Goal: Information Seeking & Learning: Compare options

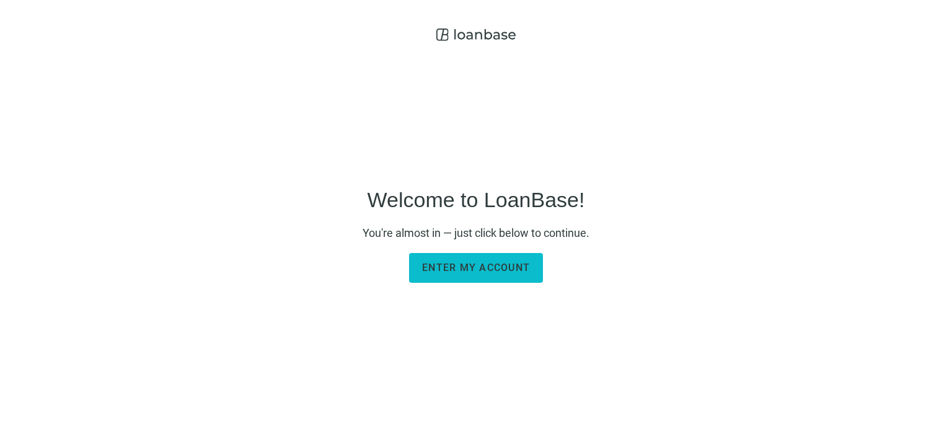
click at [478, 265] on span "Enter my account" at bounding box center [476, 267] width 108 height 12
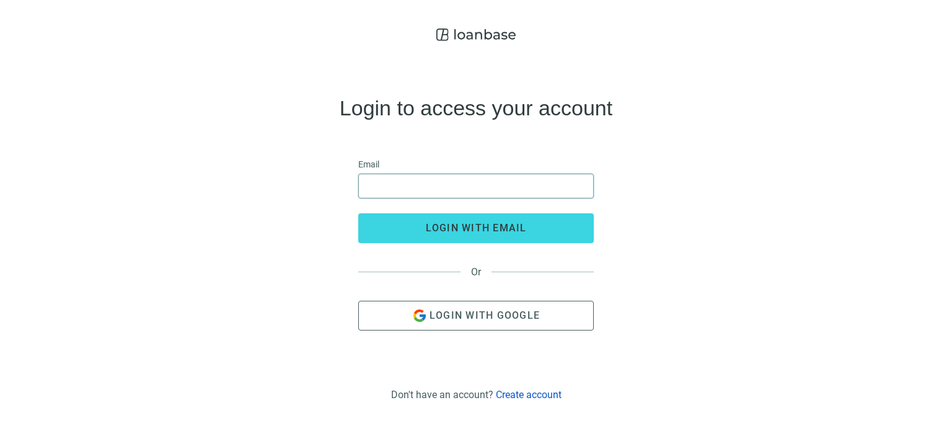
click at [413, 178] on input "email" at bounding box center [475, 186] width 219 height 24
type input "**********"
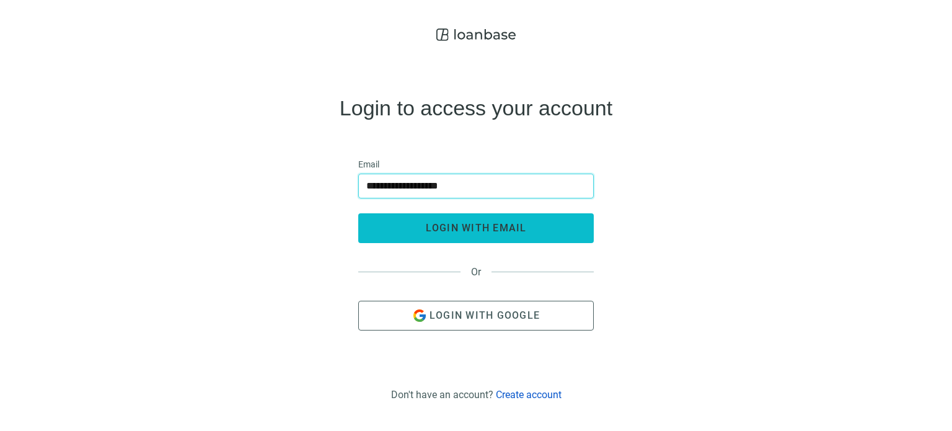
click at [452, 228] on span "login with email" at bounding box center [476, 228] width 101 height 12
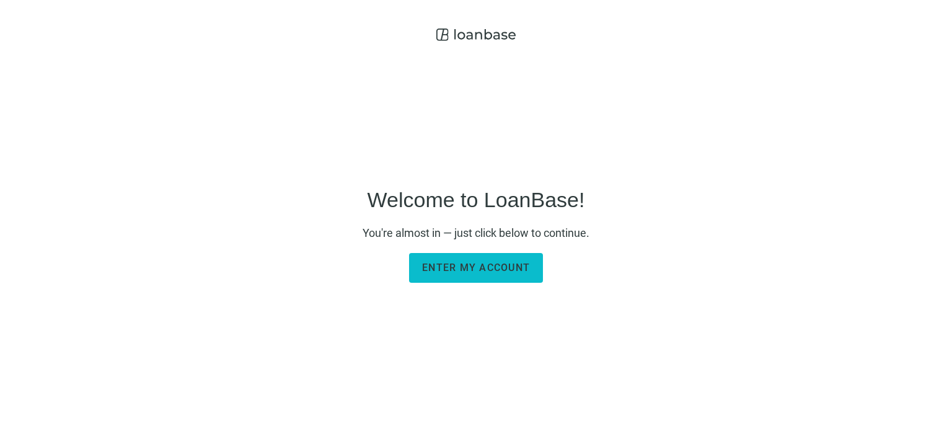
click at [459, 265] on span "Enter my account" at bounding box center [476, 267] width 108 height 12
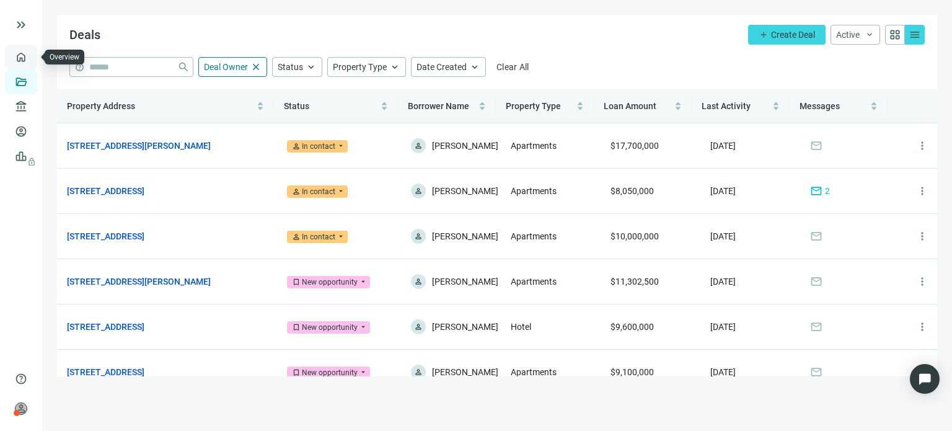
click at [31, 54] on link "Overview" at bounding box center [49, 57] width 37 height 10
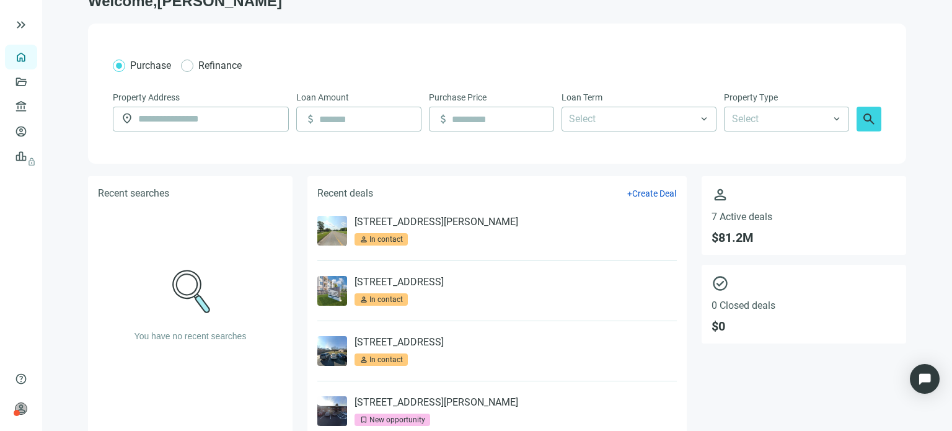
scroll to position [42, 0]
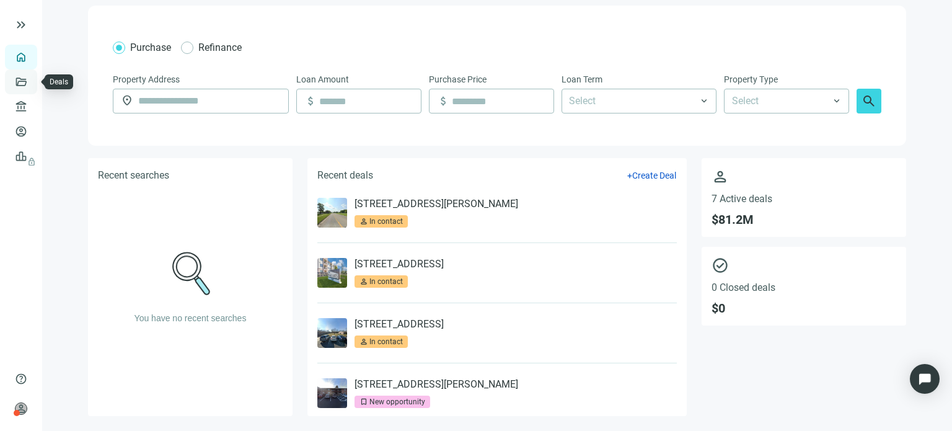
click at [31, 81] on link "Deals" at bounding box center [42, 82] width 22 height 10
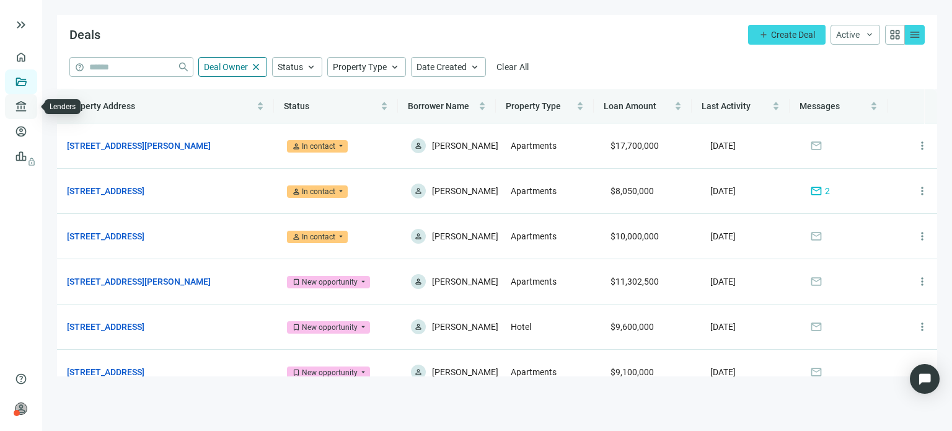
click at [31, 107] on link "Lenders" at bounding box center [47, 107] width 32 height 10
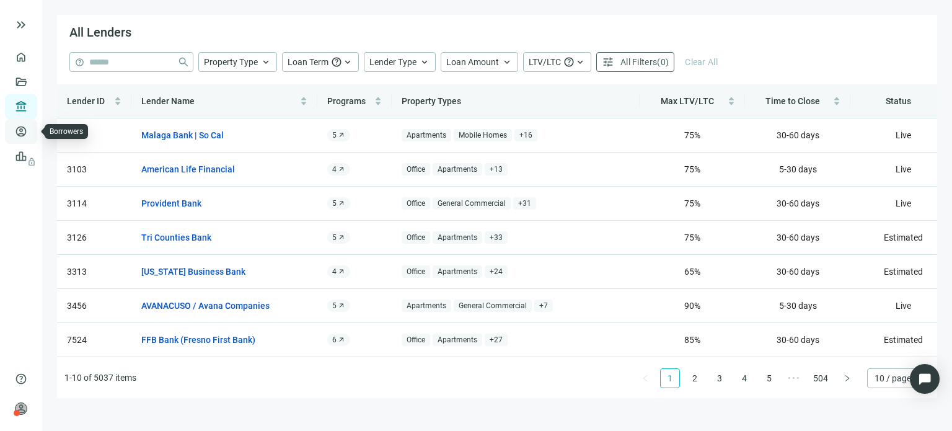
click at [31, 136] on link "Borrowers" at bounding box center [51, 131] width 40 height 10
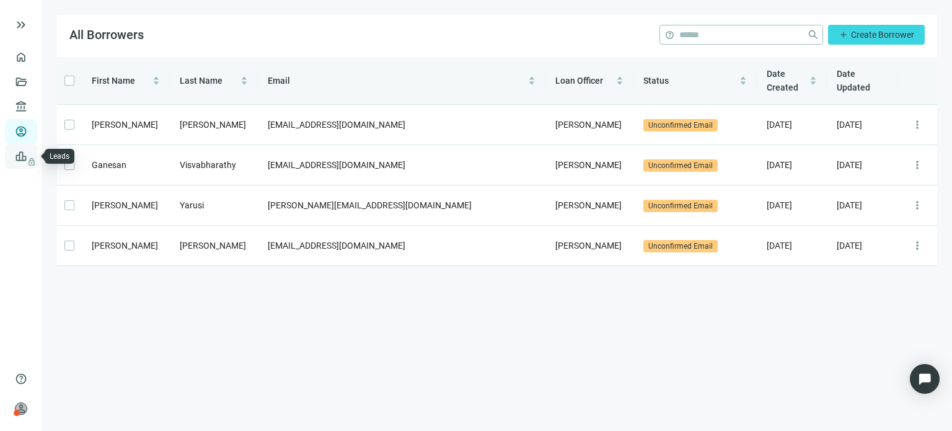
click at [17, 151] on span "lock" at bounding box center [22, 156] width 10 height 10
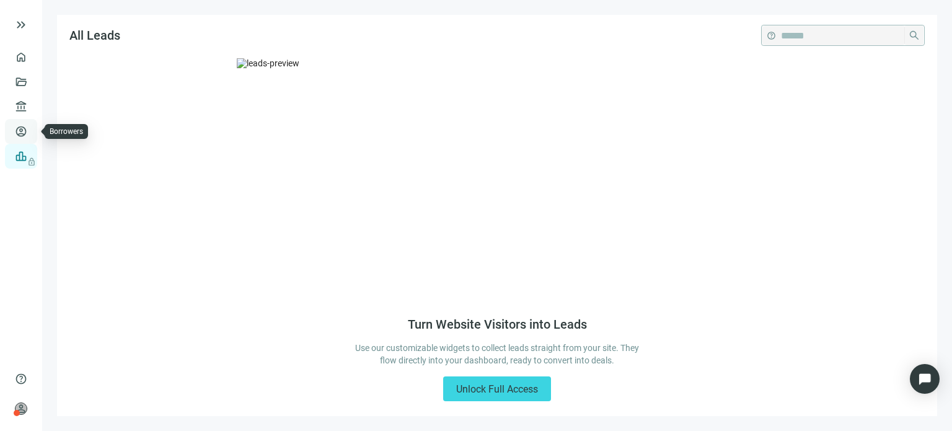
click at [31, 136] on link "Borrowers" at bounding box center [51, 131] width 40 height 10
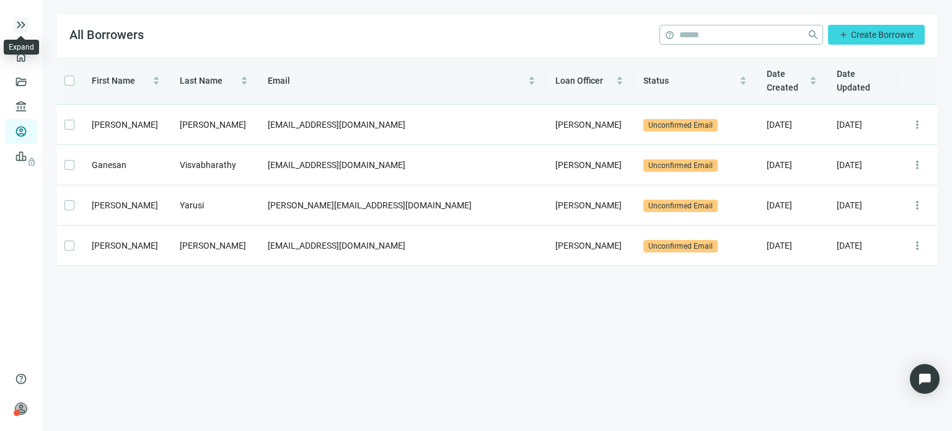
click at [19, 24] on span "keyboard_double_arrow_right" at bounding box center [21, 24] width 15 height 15
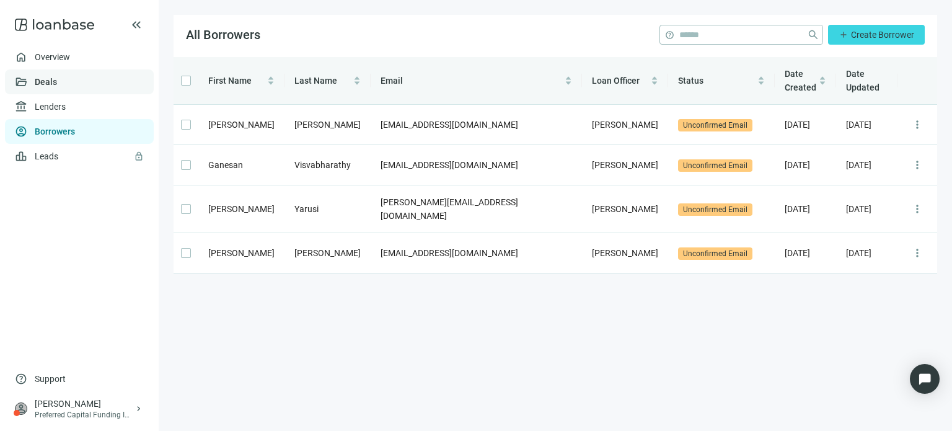
click at [44, 77] on link "Deals" at bounding box center [46, 82] width 22 height 10
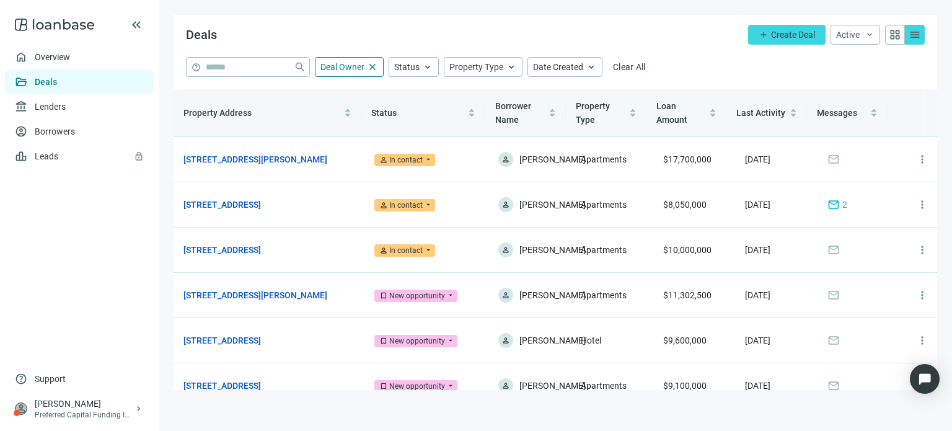
click at [894, 34] on span "grid_view" at bounding box center [895, 35] width 12 height 12
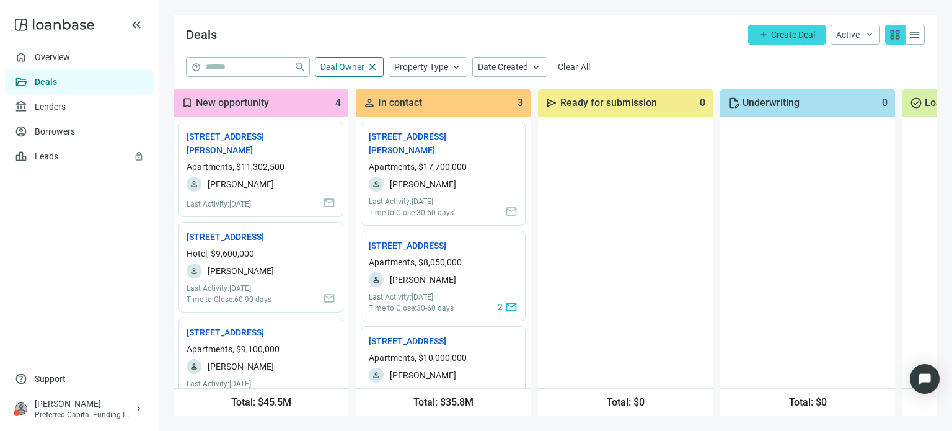
click at [914, 32] on span "menu" at bounding box center [914, 35] width 12 height 12
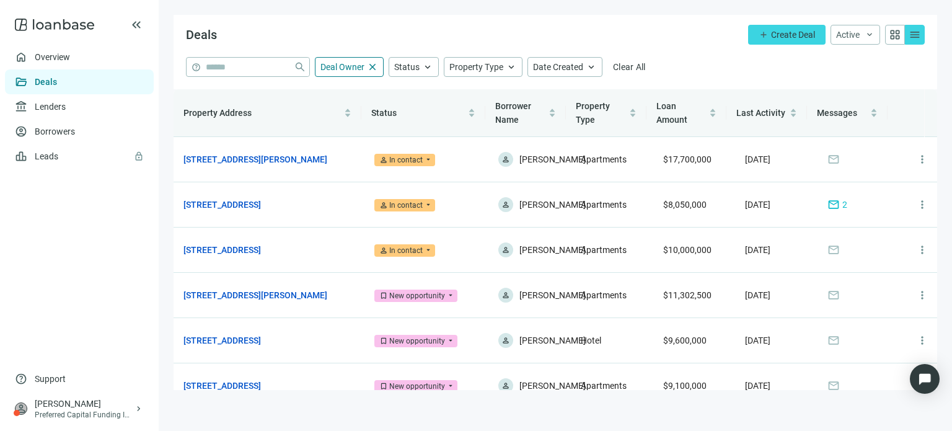
click at [898, 36] on span "grid_view" at bounding box center [895, 35] width 12 height 12
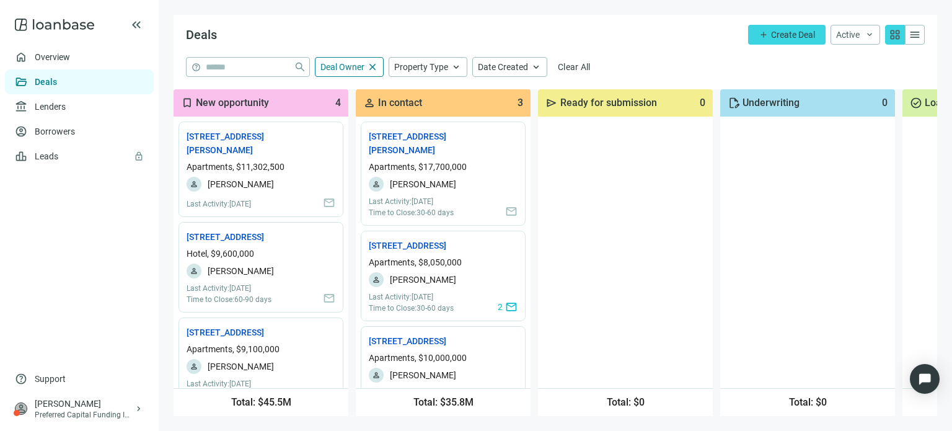
click at [912, 32] on span "menu" at bounding box center [914, 35] width 12 height 12
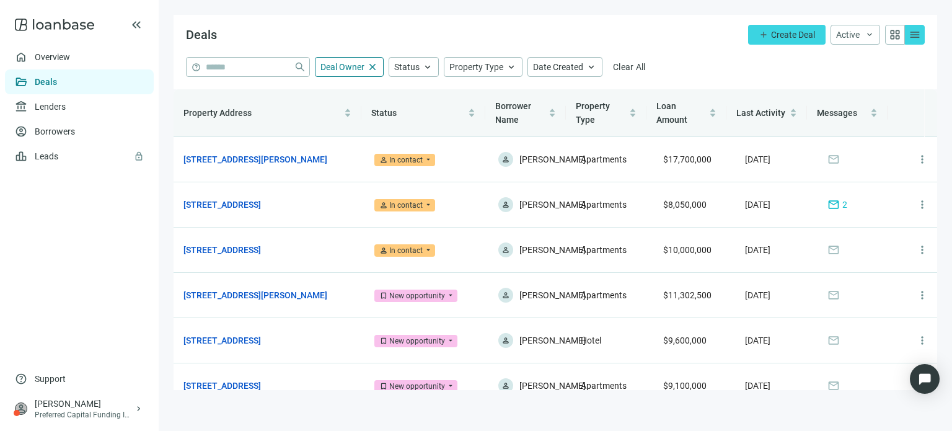
click at [893, 37] on span "grid_view" at bounding box center [895, 35] width 12 height 12
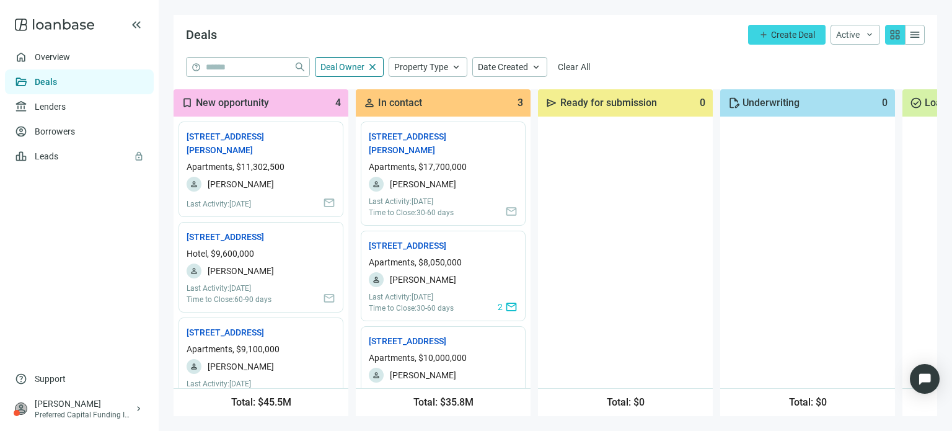
click at [16, 22] on icon at bounding box center [54, 24] width 79 height 25
click at [38, 59] on link "Overview" at bounding box center [53, 57] width 37 height 10
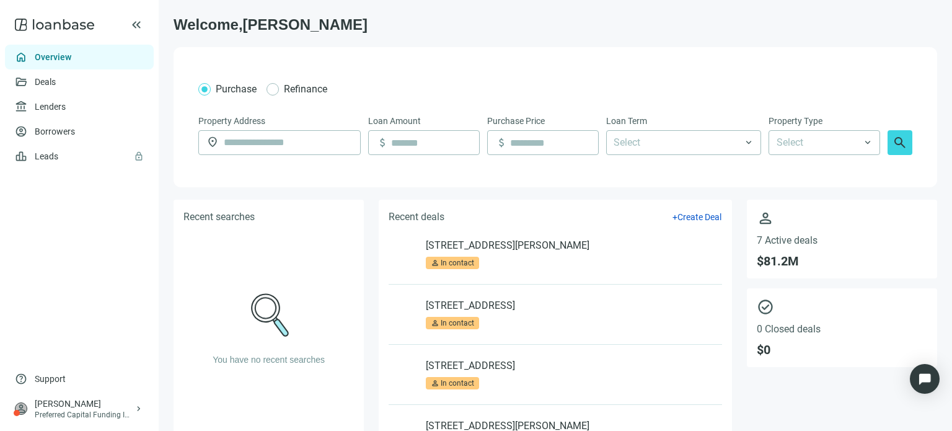
scroll to position [42, 0]
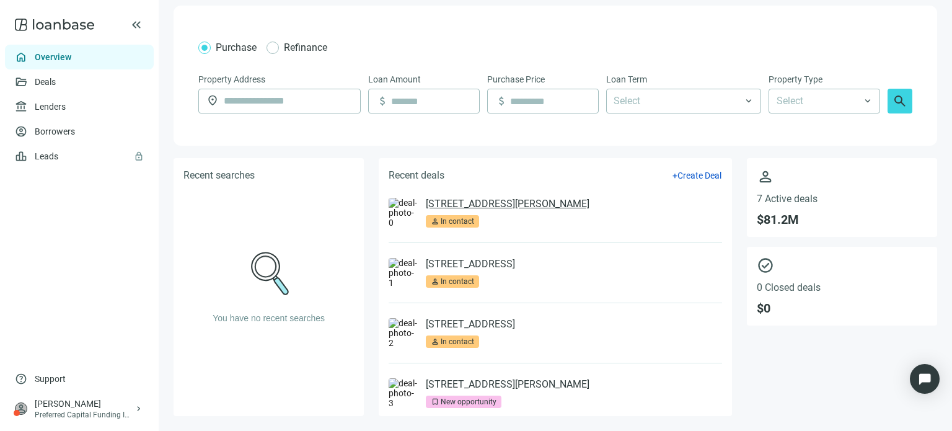
click at [484, 200] on link "[STREET_ADDRESS][PERSON_NAME]" at bounding box center [508, 204] width 164 height 12
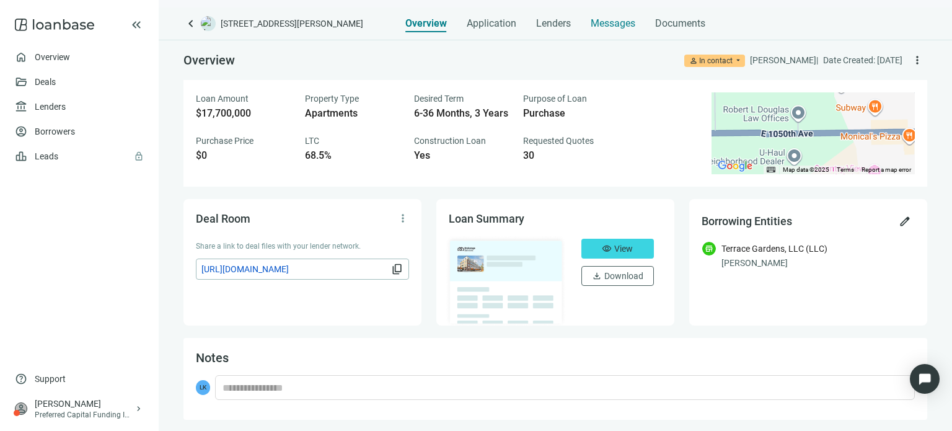
click at [602, 26] on span "Messages" at bounding box center [613, 23] width 45 height 12
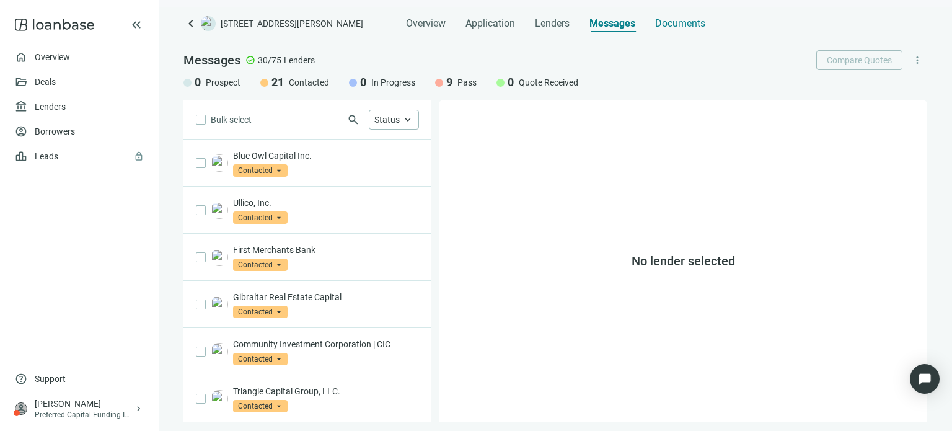
click at [661, 24] on span "Documents" at bounding box center [680, 23] width 50 height 12
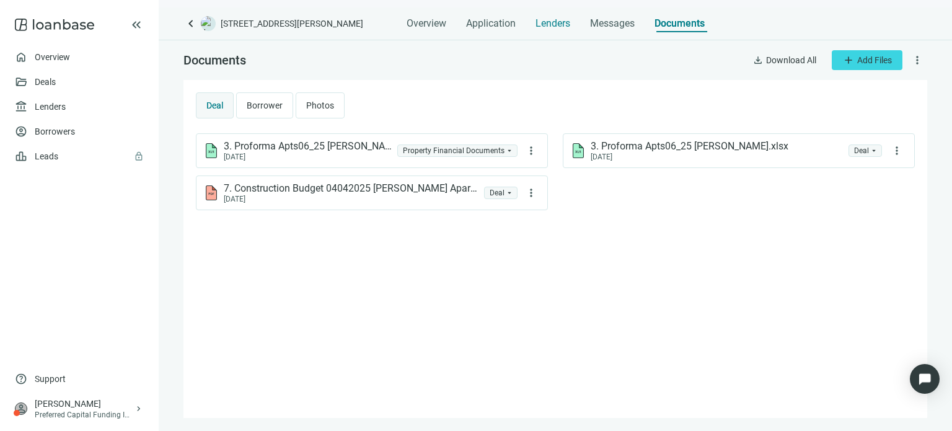
click at [563, 24] on span "Lenders" at bounding box center [552, 23] width 35 height 12
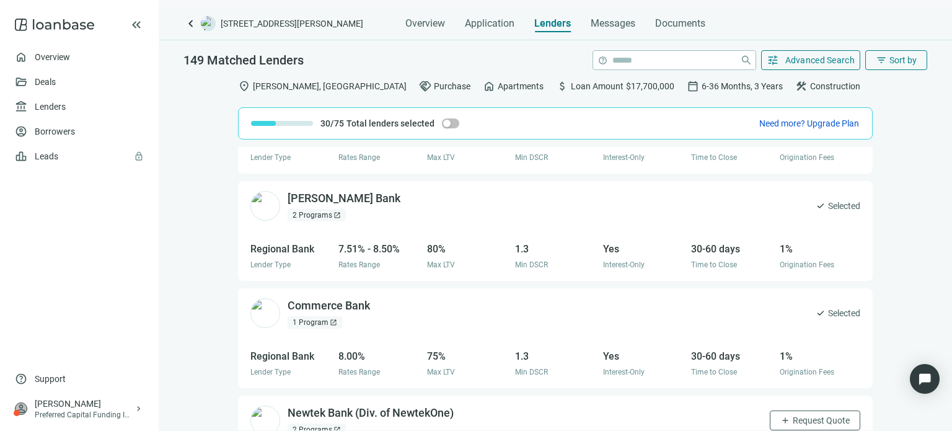
scroll to position [1151, 0]
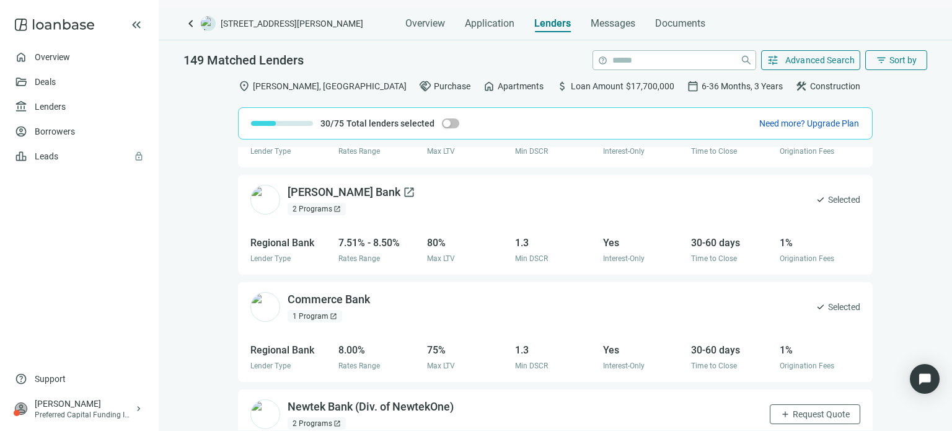
click at [298, 192] on div "Stearn's Bank open_in_new" at bounding box center [352, 192] width 128 height 15
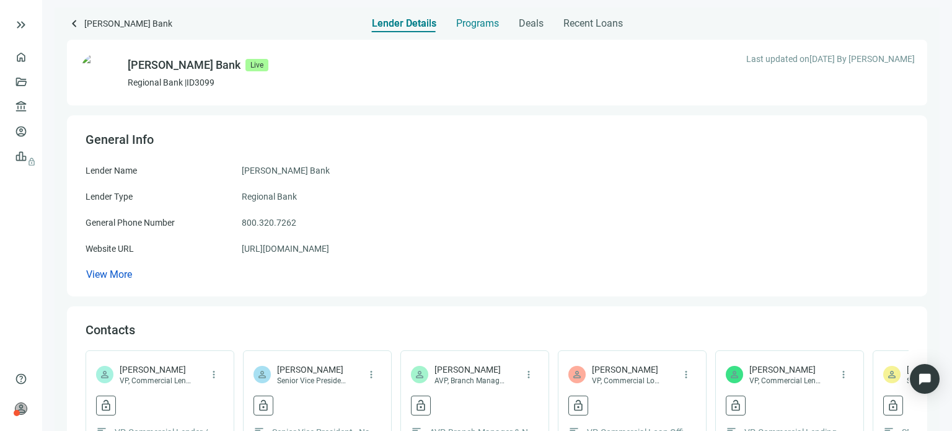
click at [485, 26] on span "Programs" at bounding box center [477, 23] width 43 height 12
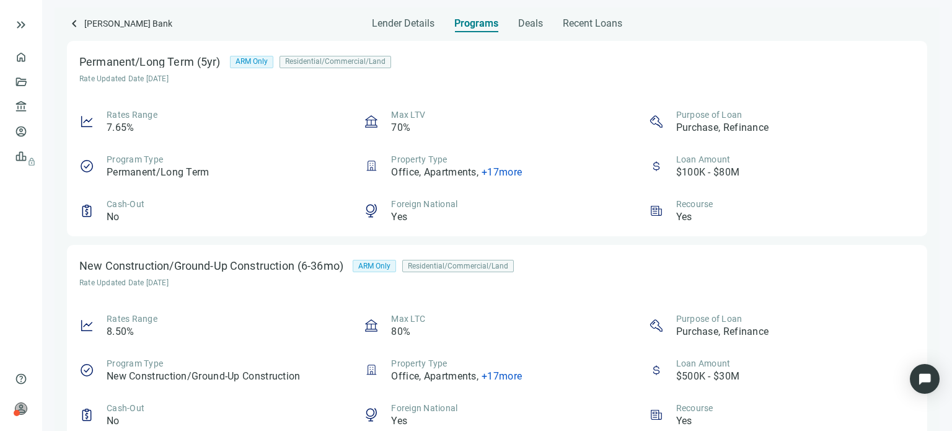
scroll to position [434, 0]
click at [496, 170] on span "+ 17 more" at bounding box center [501, 171] width 40 height 12
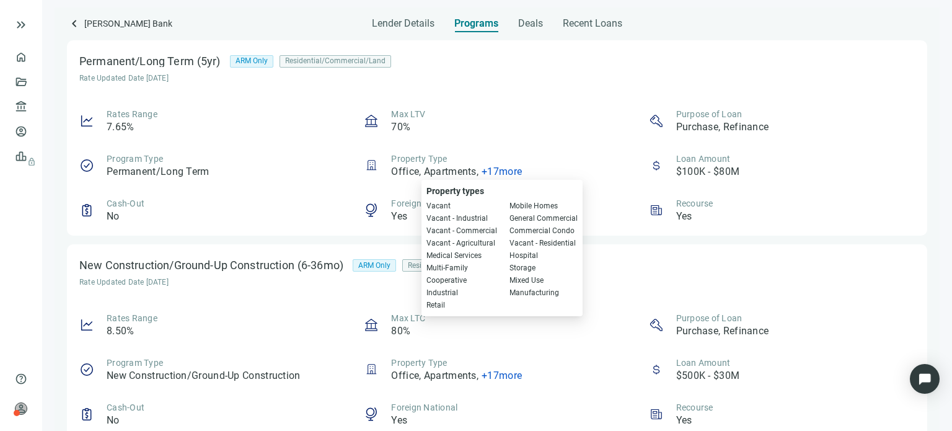
click at [496, 156] on div "Property Type Office, Apartments , + 17 more" at bounding box center [456, 165] width 131 height 26
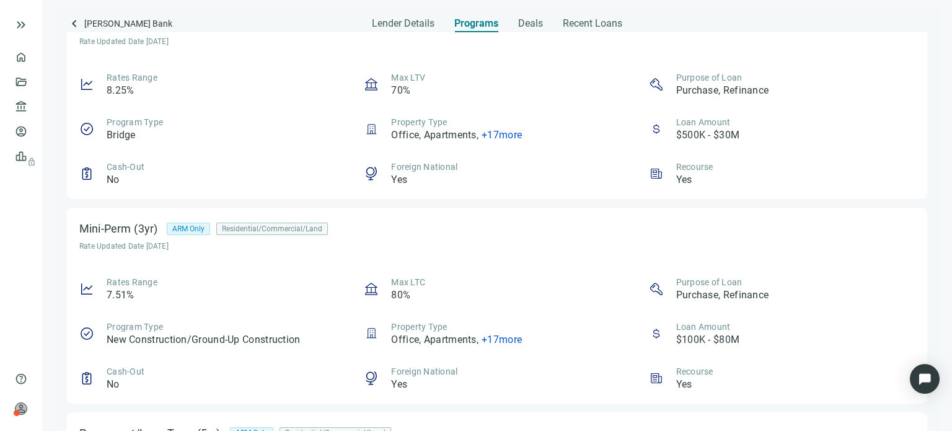
scroll to position [0, 0]
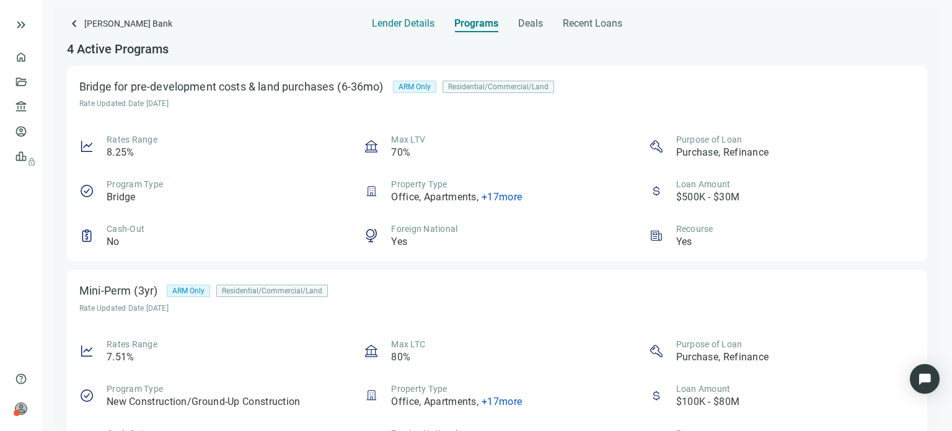
click at [409, 20] on span "Lender Details" at bounding box center [403, 23] width 63 height 12
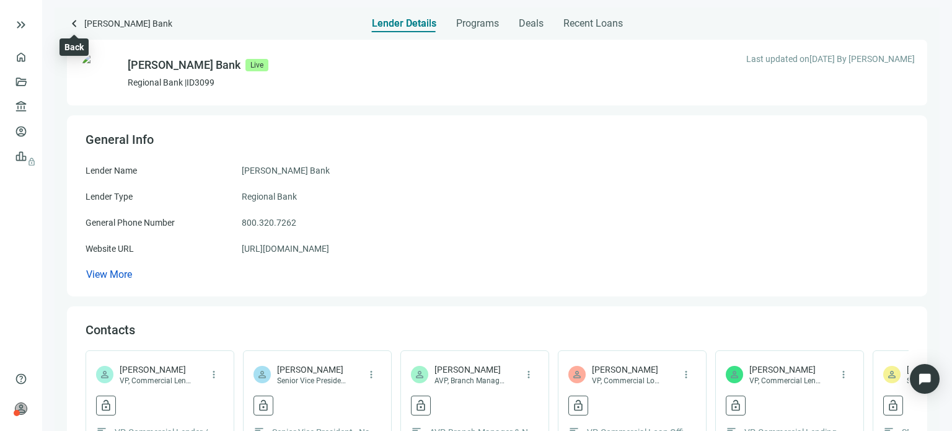
click at [74, 24] on span "keyboard_arrow_left" at bounding box center [74, 23] width 15 height 15
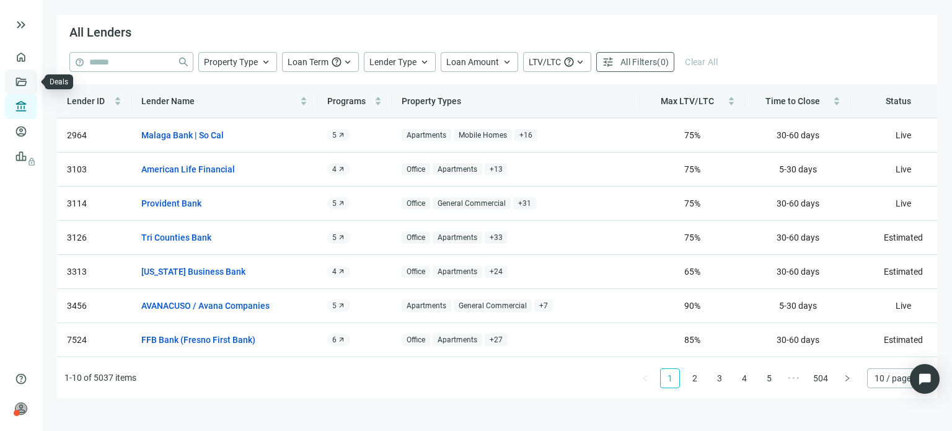
click at [31, 84] on link "Deals" at bounding box center [42, 82] width 22 height 10
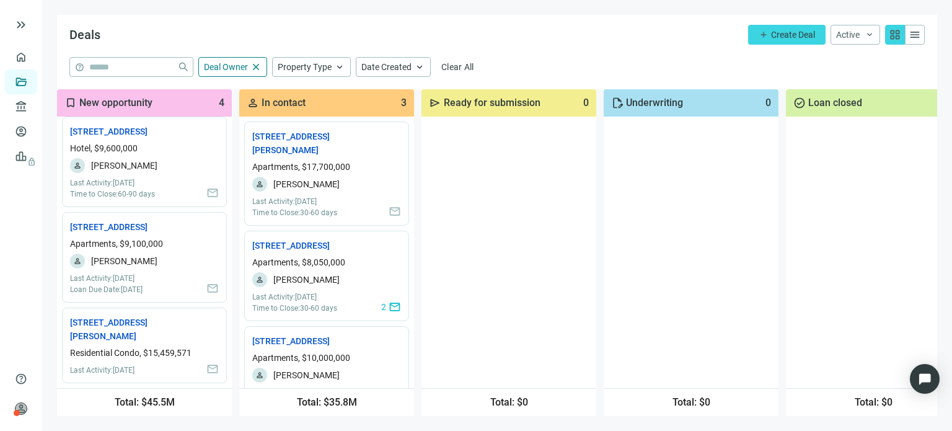
scroll to position [133, 0]
click at [122, 326] on link "700 Sheridan Rd, Highwood, IL 60040 open_in_new" at bounding box center [126, 328] width 112 height 27
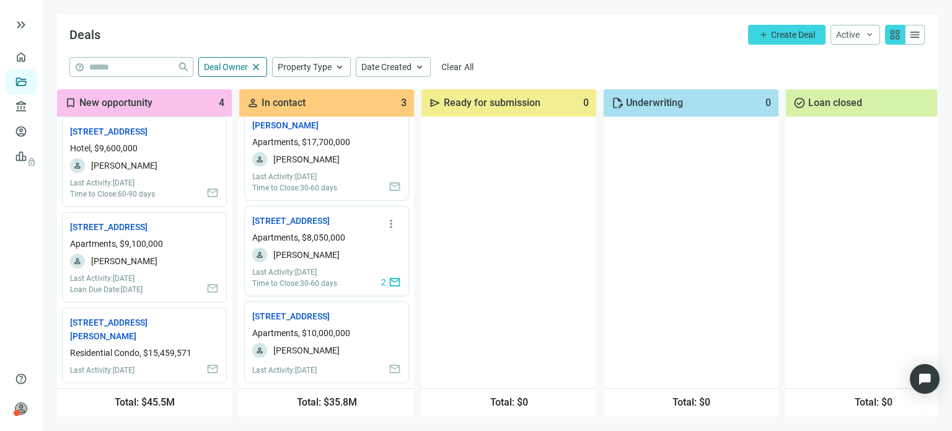
scroll to position [0, 0]
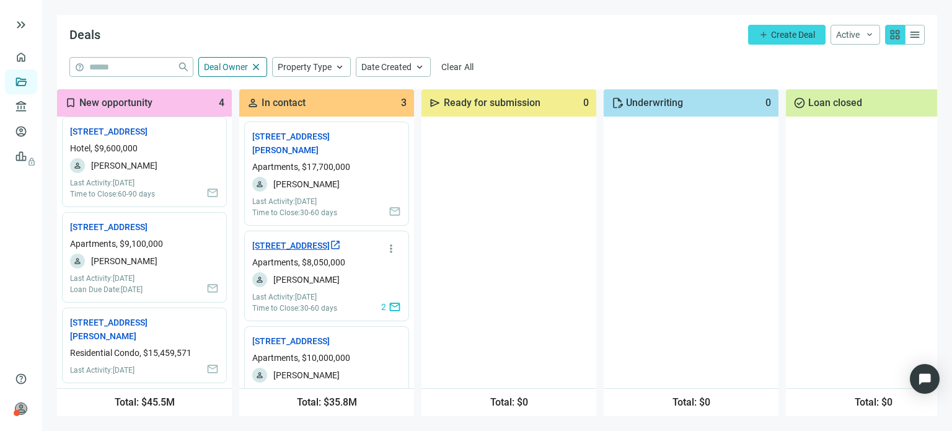
click at [292, 242] on link "7149 Trail Lake Dr, Fort Worth, TX 76133 open_in_new" at bounding box center [296, 246] width 89 height 14
click at [389, 313] on span "mail" at bounding box center [395, 307] width 12 height 12
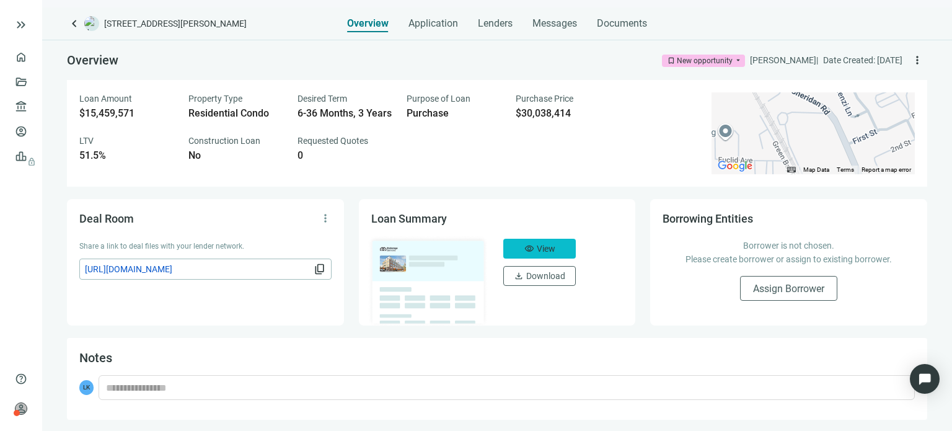
click at [548, 250] on span "View" at bounding box center [546, 249] width 19 height 10
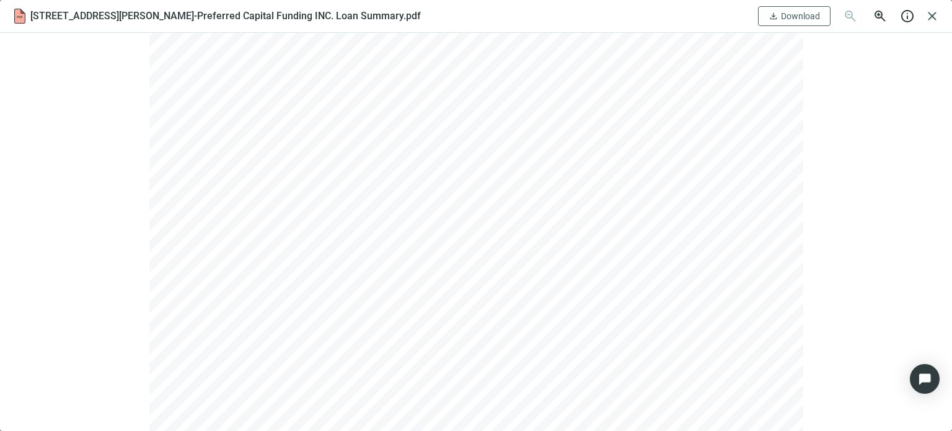
scroll to position [1859, 0]
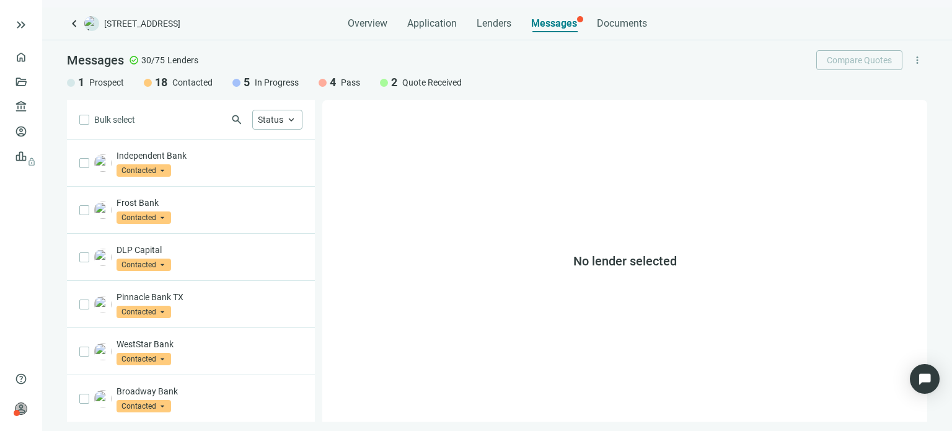
click at [405, 84] on span "Quote Received" at bounding box center [431, 82] width 59 height 12
click at [17, 157] on span "lock" at bounding box center [22, 156] width 10 height 10
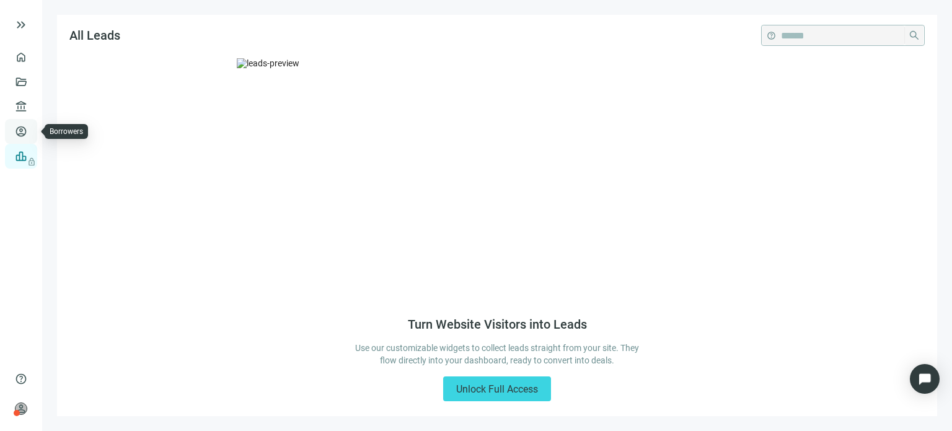
click at [31, 128] on link "Borrowers" at bounding box center [51, 131] width 40 height 10
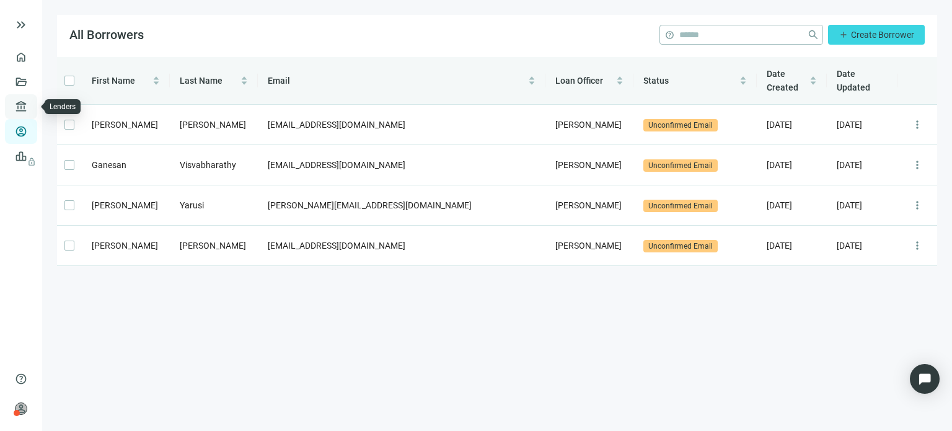
click at [31, 102] on link "Lenders" at bounding box center [47, 107] width 32 height 10
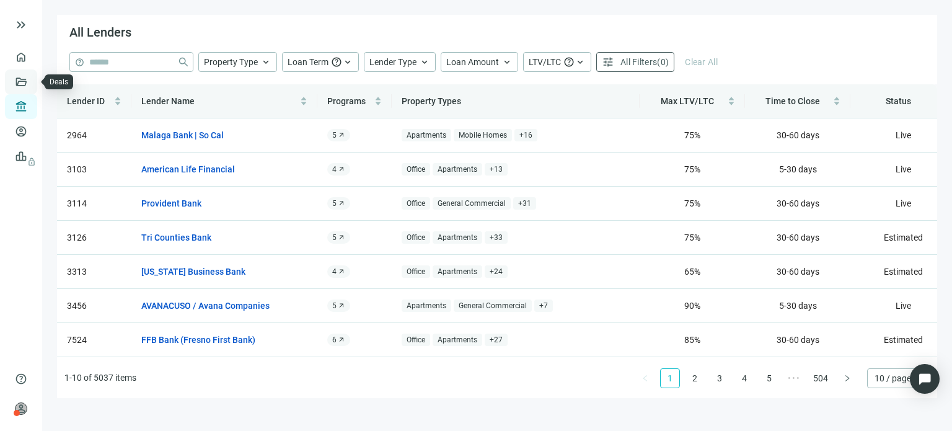
click at [31, 79] on link "Deals" at bounding box center [42, 82] width 22 height 10
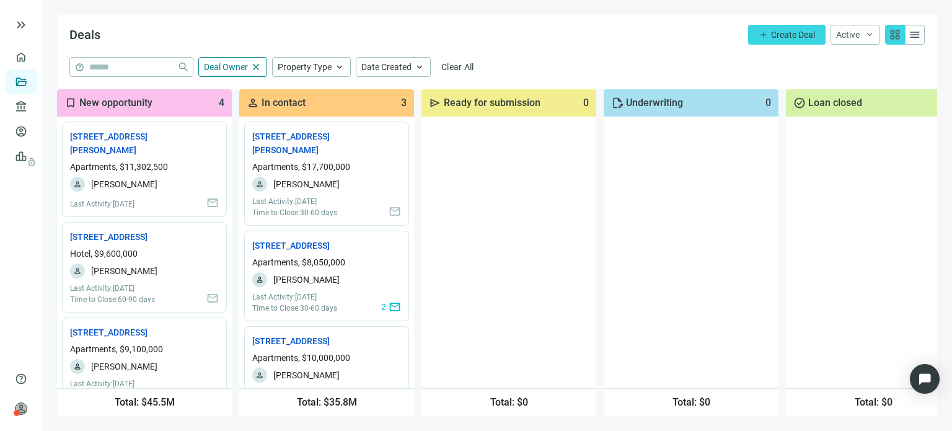
click at [895, 34] on span "grid_view" at bounding box center [895, 35] width 12 height 12
click at [920, 34] on span "menu" at bounding box center [914, 35] width 12 height 12
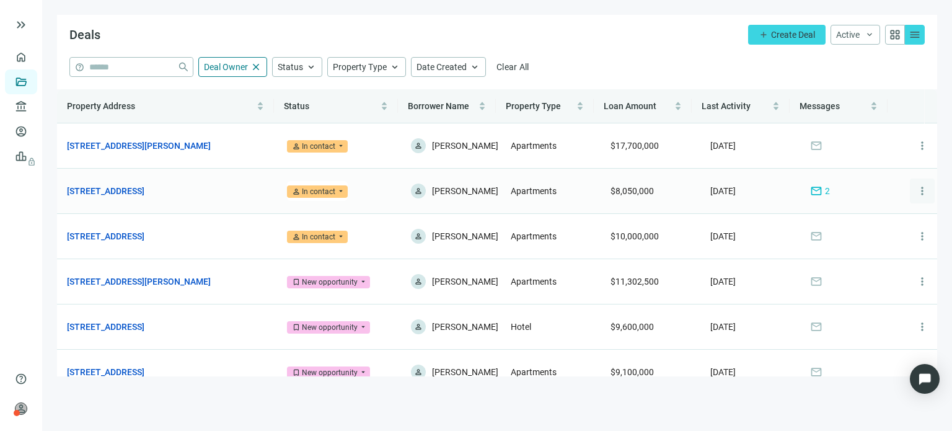
click at [916, 197] on span "more_vert" at bounding box center [922, 191] width 12 height 12
click at [810, 197] on span "mail" at bounding box center [816, 191] width 12 height 12
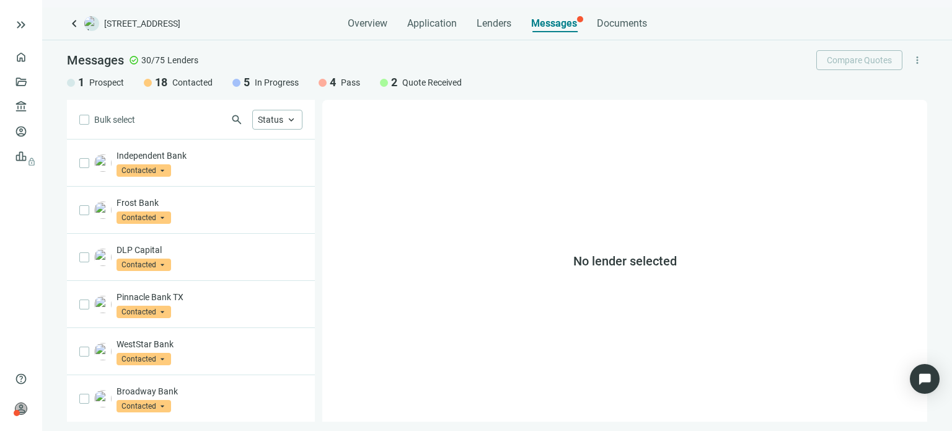
click at [542, 22] on span "Messages" at bounding box center [554, 23] width 46 height 12
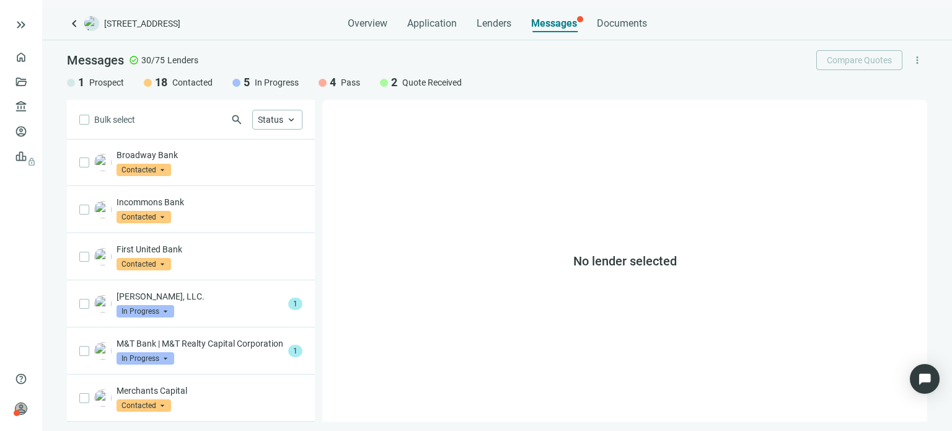
scroll to position [291, 0]
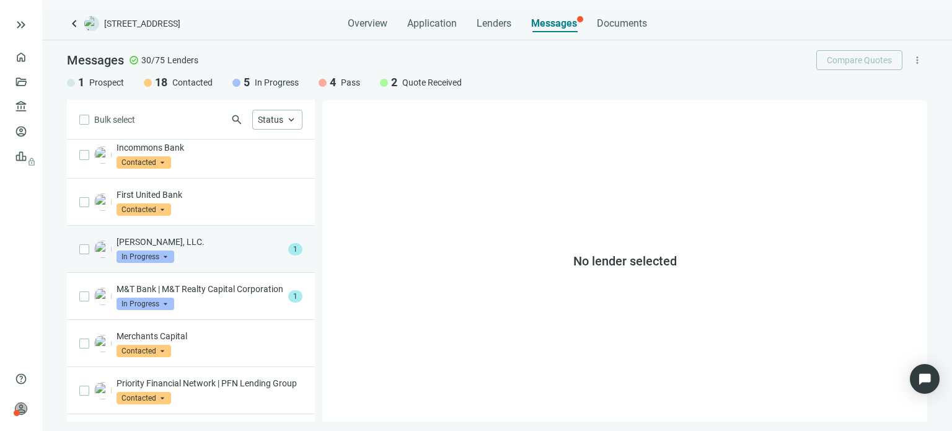
click at [288, 247] on span "1" at bounding box center [295, 249] width 14 height 12
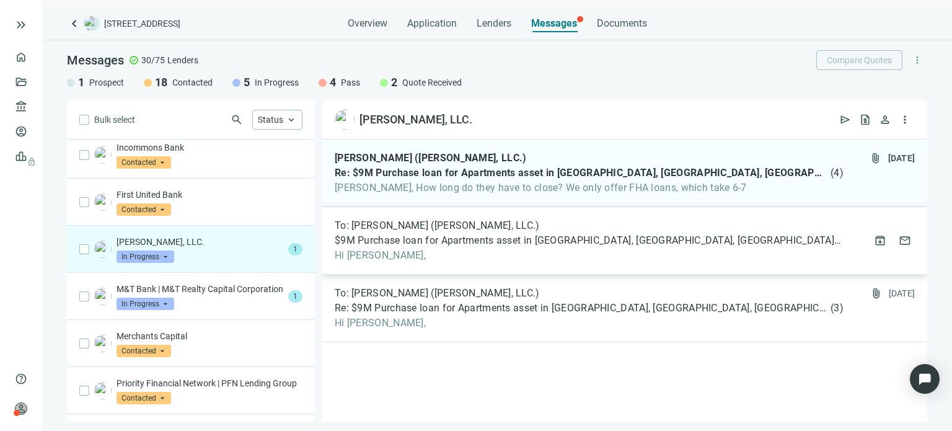
click at [403, 241] on span "$9M Purchase loan for Apartments asset in [GEOGRAPHIC_DATA], [GEOGRAPHIC_DATA],…" at bounding box center [589, 240] width 509 height 12
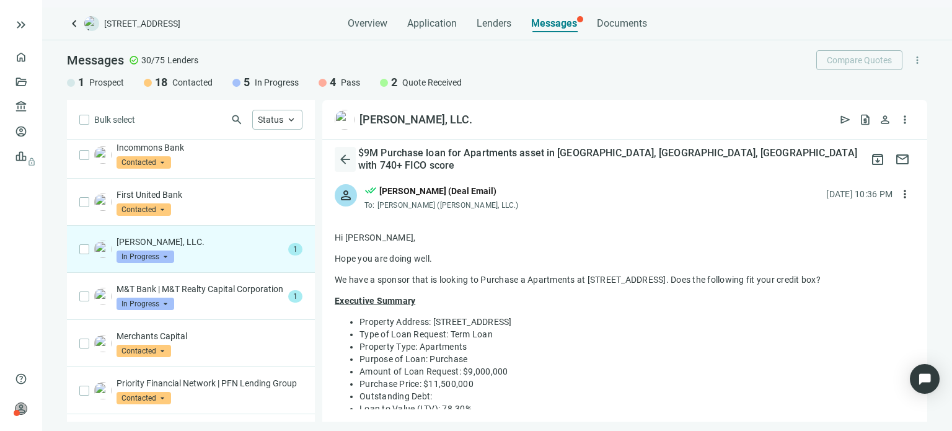
click at [340, 154] on span "arrow_back" at bounding box center [345, 159] width 15 height 15
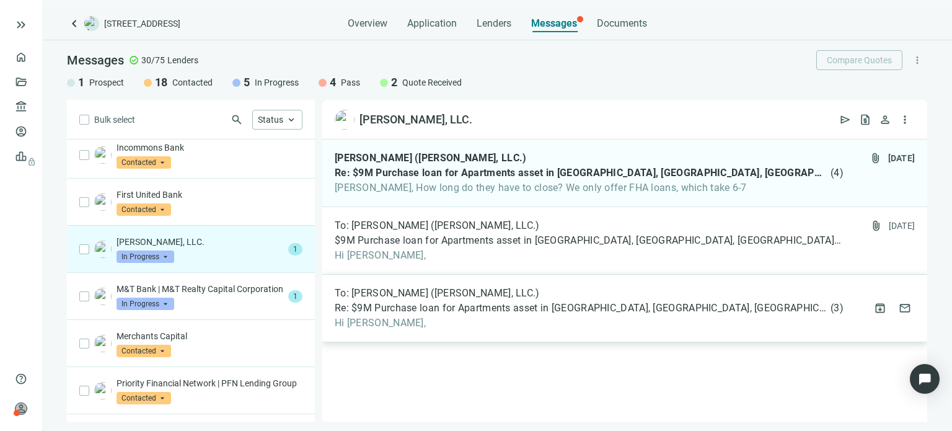
click at [360, 307] on span "Re: $9M Purchase loan for Apartments asset in [GEOGRAPHIC_DATA], [GEOGRAPHIC_DA…" at bounding box center [581, 308] width 493 height 12
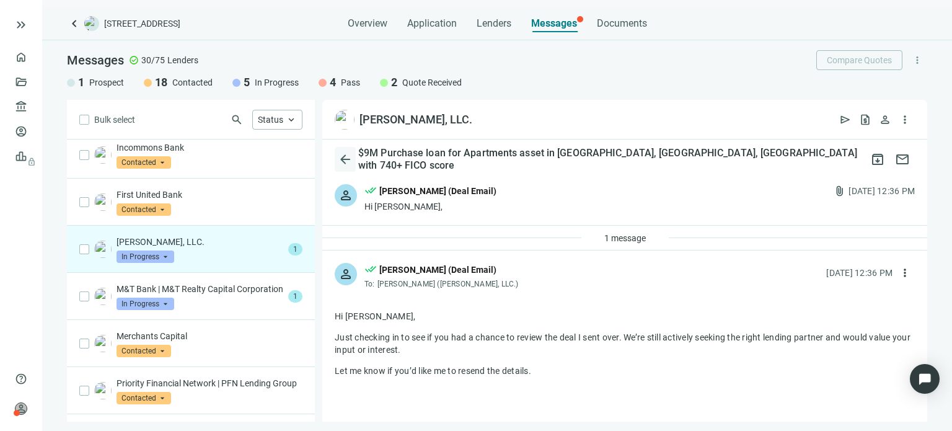
click at [351, 162] on span "arrow_back" at bounding box center [345, 159] width 15 height 15
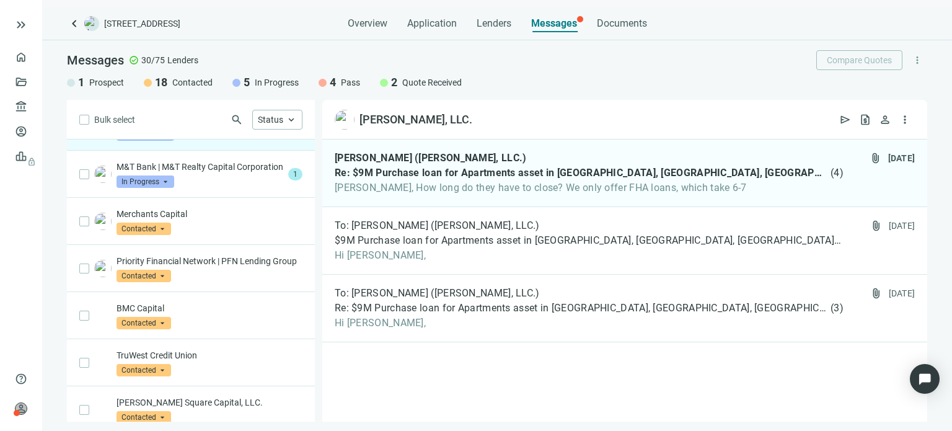
scroll to position [415, 0]
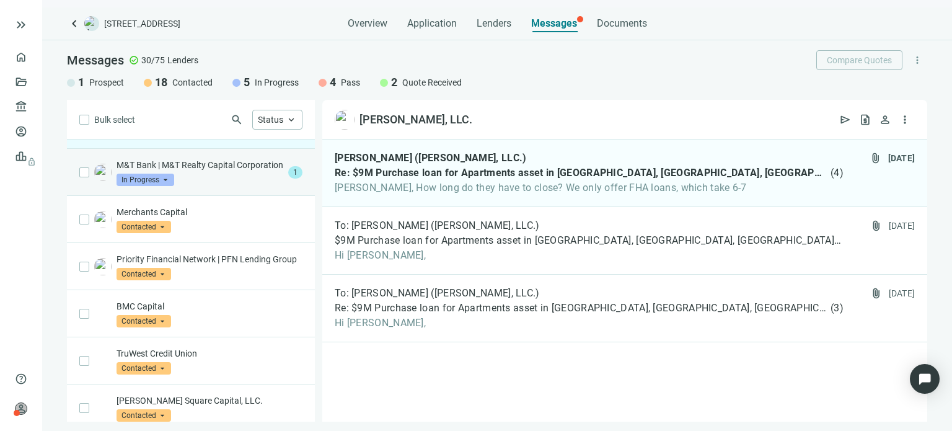
click at [288, 178] on span "1" at bounding box center [295, 172] width 14 height 12
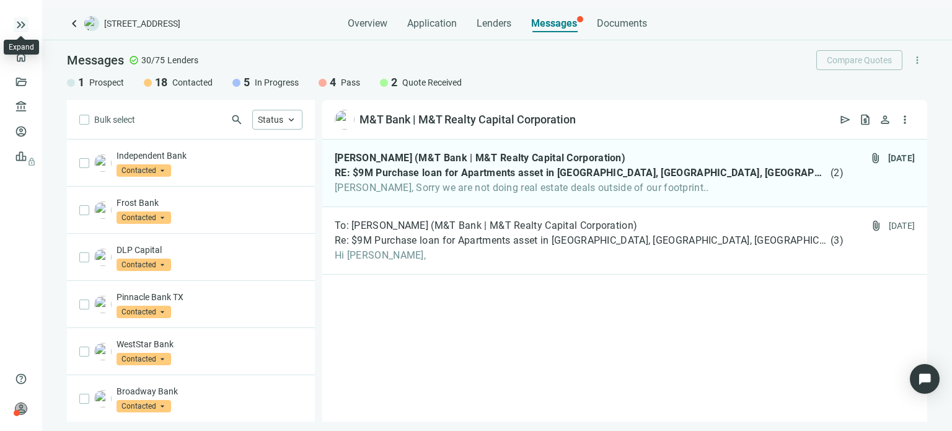
click at [19, 19] on span "keyboard_double_arrow_right" at bounding box center [21, 24] width 15 height 15
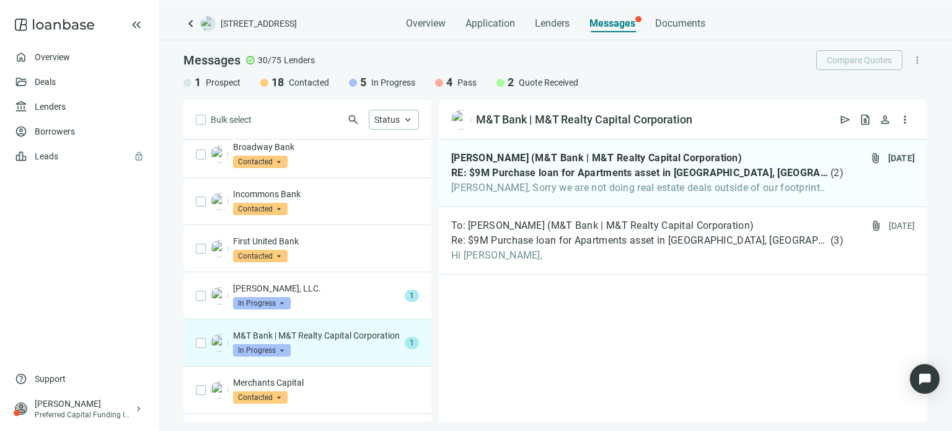
scroll to position [226, 0]
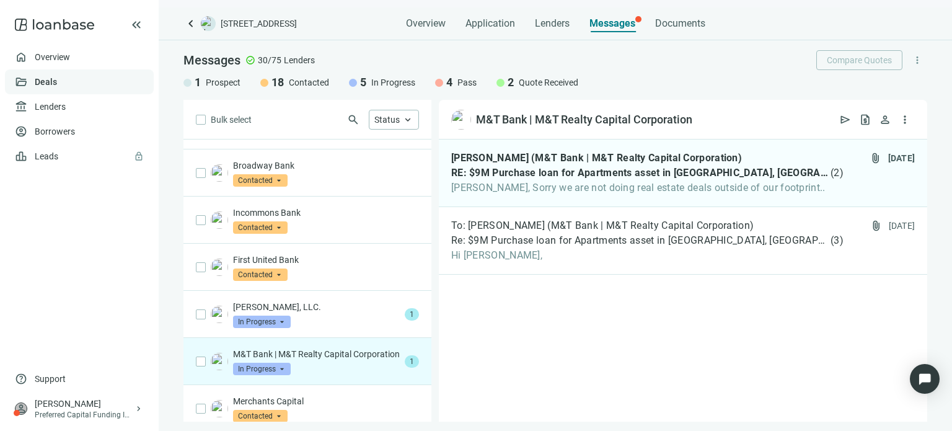
click at [47, 77] on link "Deals" at bounding box center [46, 82] width 22 height 10
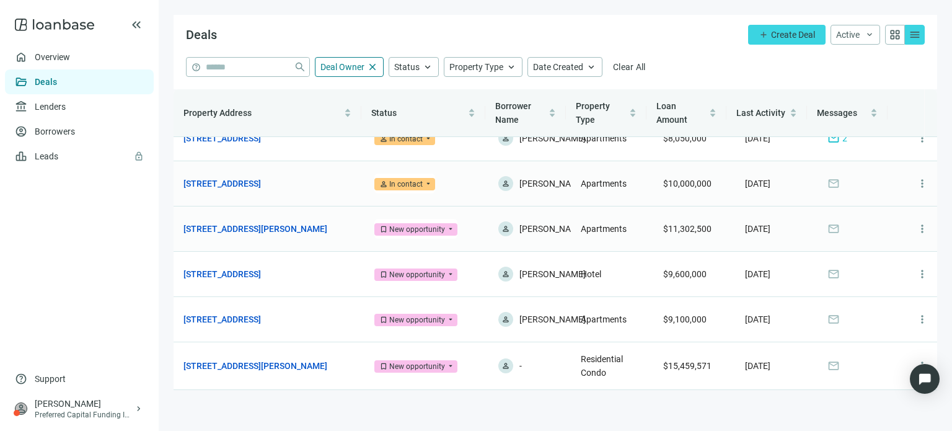
scroll to position [95, 0]
click at [261, 367] on link "[STREET_ADDRESS][PERSON_NAME]" at bounding box center [255, 366] width 144 height 14
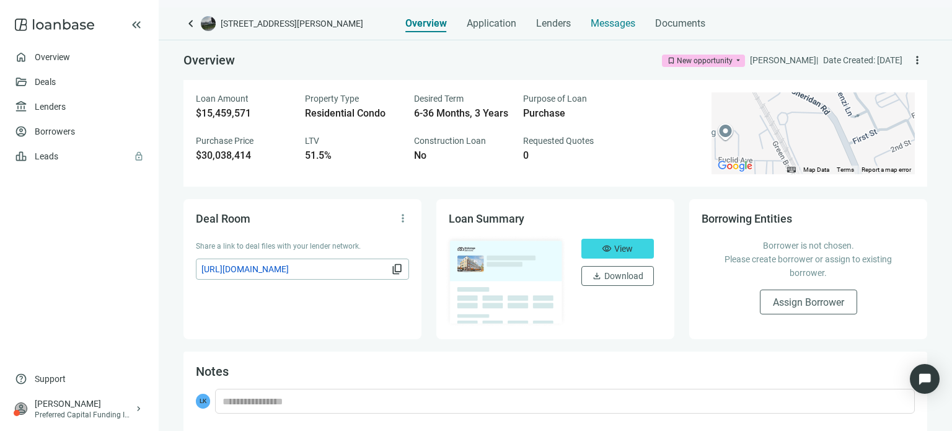
click at [605, 24] on span "Messages" at bounding box center [613, 23] width 45 height 12
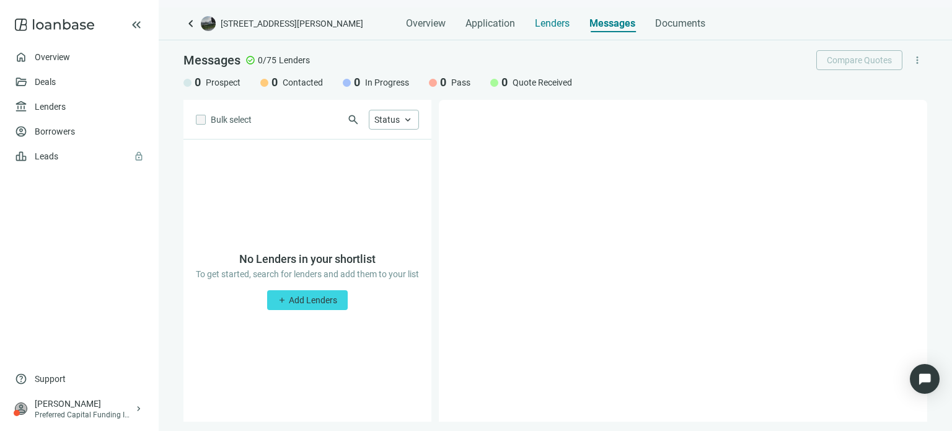
click at [555, 22] on span "Lenders" at bounding box center [552, 23] width 35 height 12
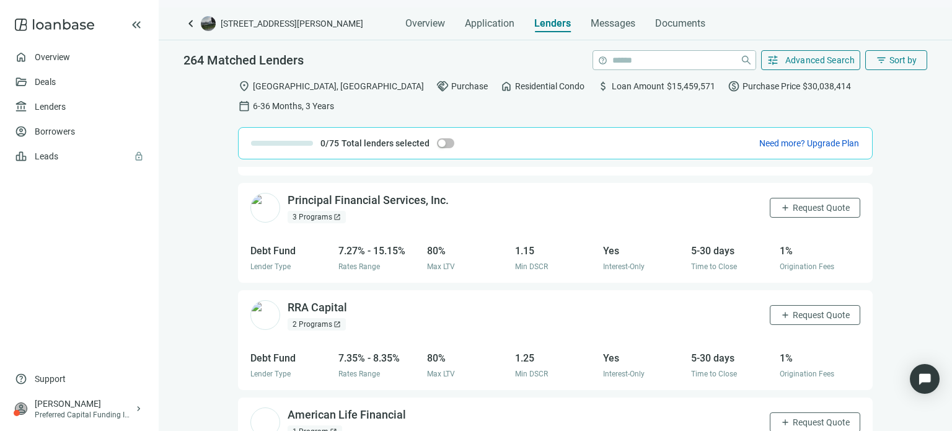
scroll to position [2886, 0]
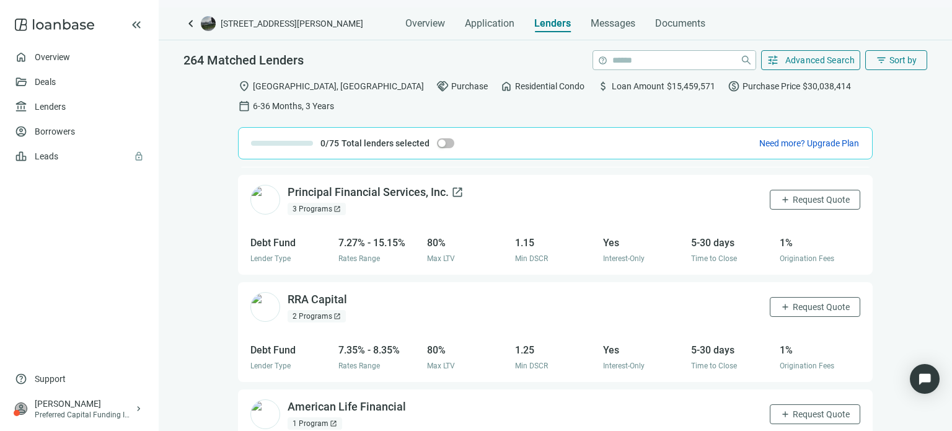
click at [386, 185] on div "Principal Financial Services, Inc. open_in_new" at bounding box center [376, 192] width 176 height 15
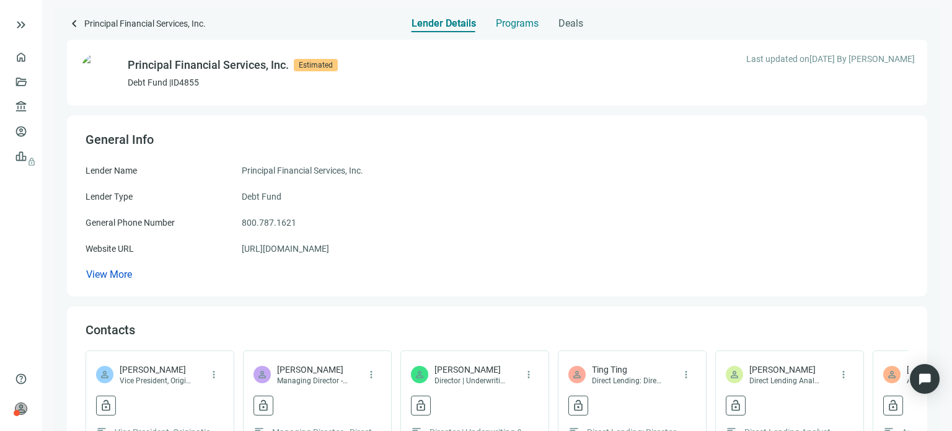
click at [505, 19] on span "Programs" at bounding box center [517, 23] width 43 height 12
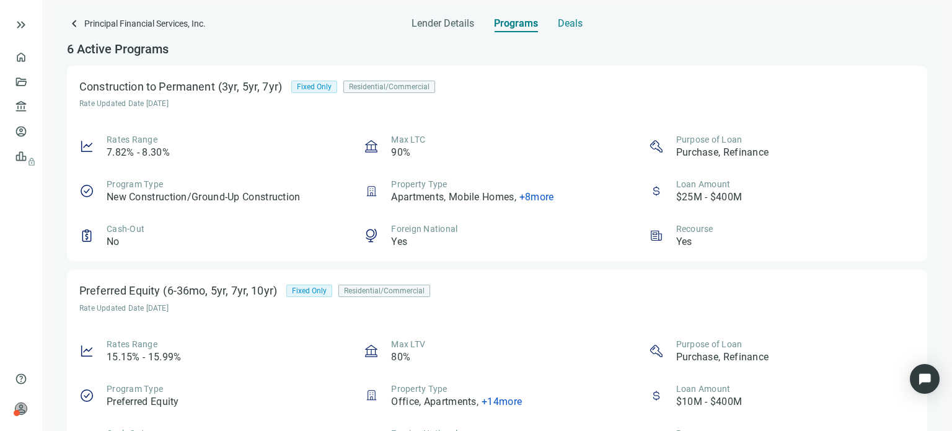
click at [558, 27] on span "Deals" at bounding box center [570, 23] width 25 height 12
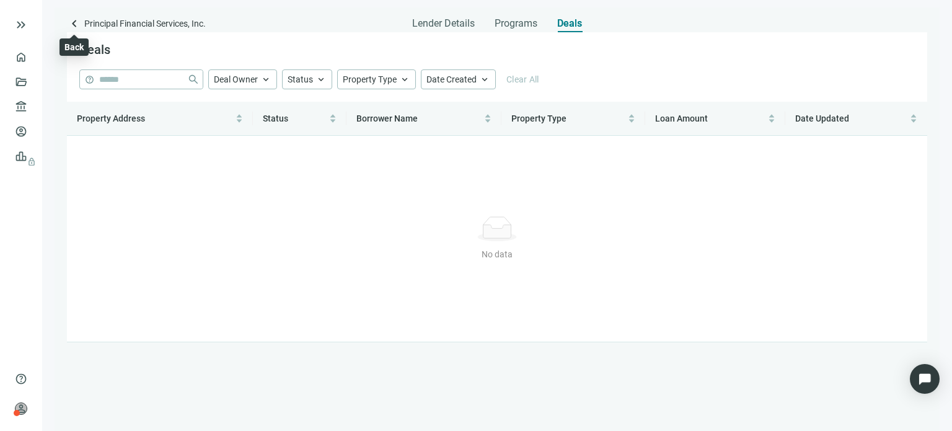
click at [71, 22] on span "keyboard_arrow_left" at bounding box center [74, 23] width 15 height 15
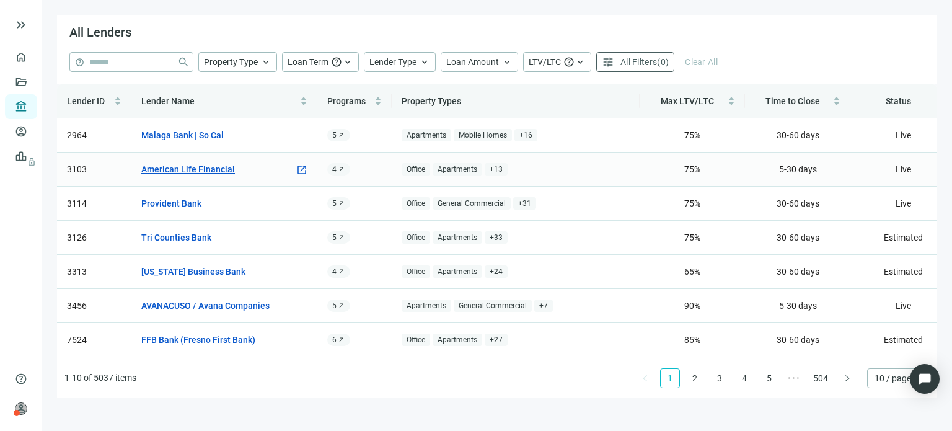
click at [200, 169] on link "American Life Financial" at bounding box center [188, 169] width 94 height 14
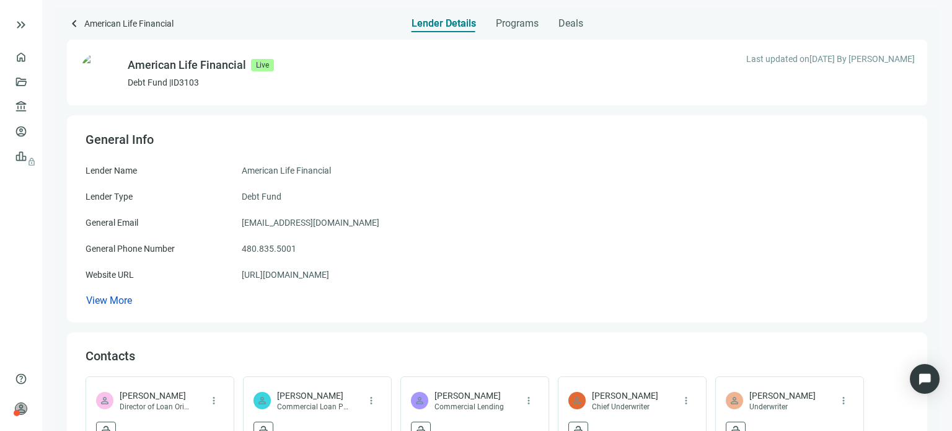
click at [493, 21] on div "Lender Details Programs Deals" at bounding box center [497, 19] width 172 height 25
click at [501, 23] on span "Programs" at bounding box center [517, 23] width 43 height 12
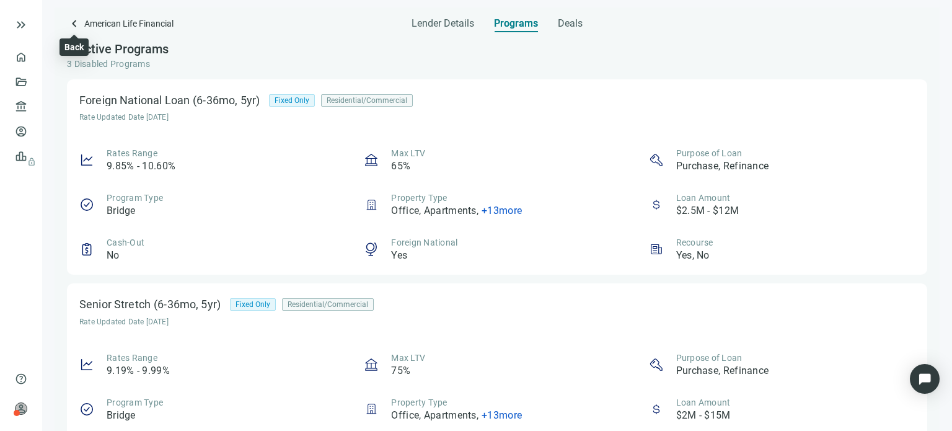
click at [74, 25] on span "keyboard_arrow_left" at bounding box center [74, 23] width 15 height 15
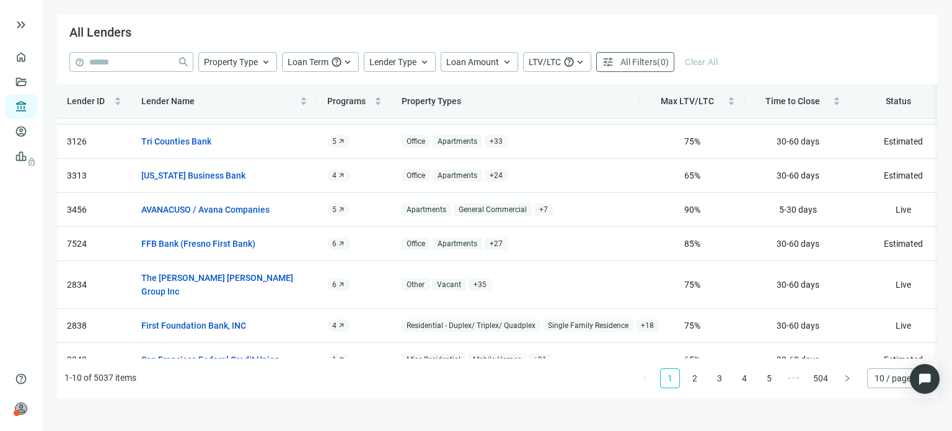
scroll to position [112, 0]
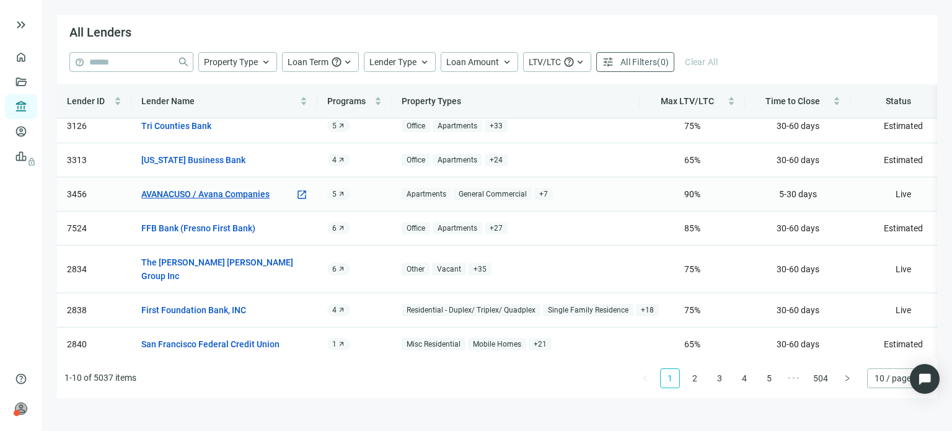
click at [222, 193] on link "AVANACUSO / Avana Companies" at bounding box center [205, 194] width 128 height 14
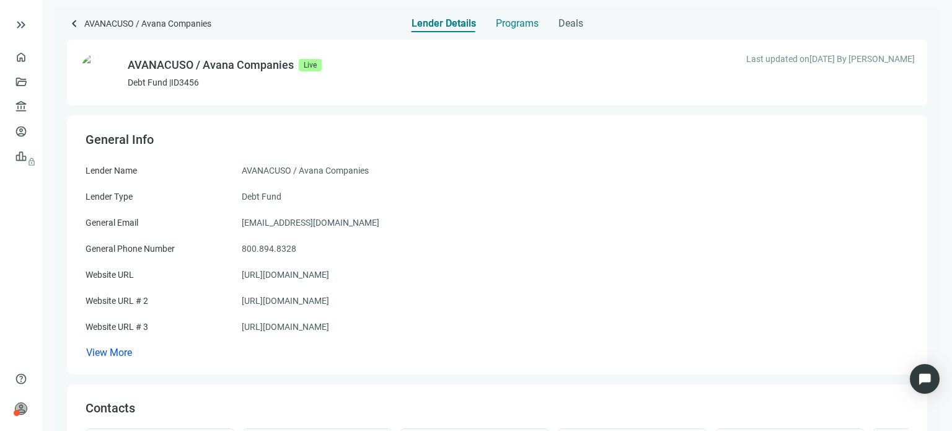
click at [503, 25] on span "Programs" at bounding box center [517, 23] width 43 height 12
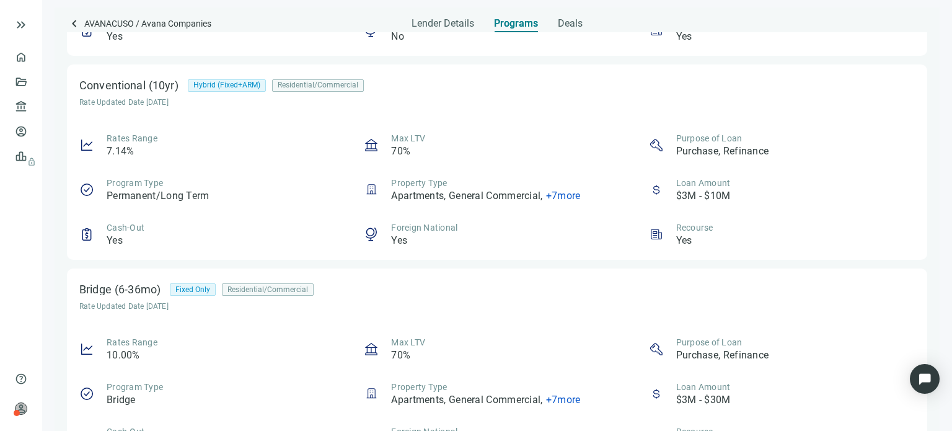
scroll to position [406, 0]
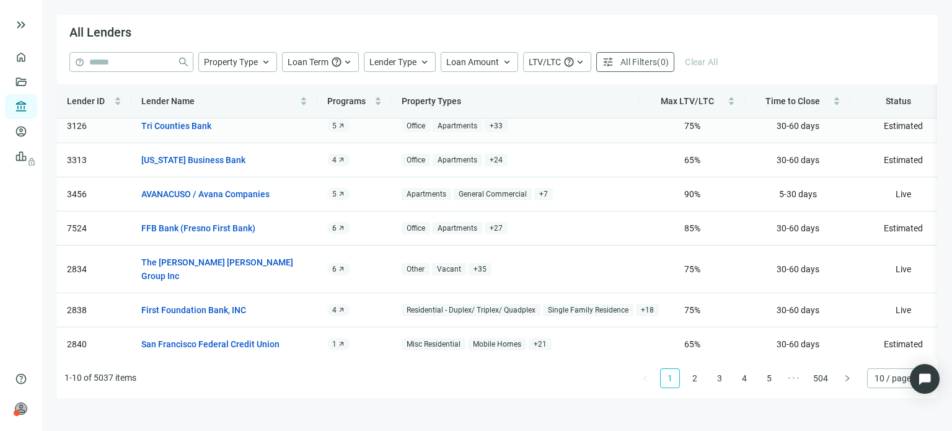
scroll to position [50, 0]
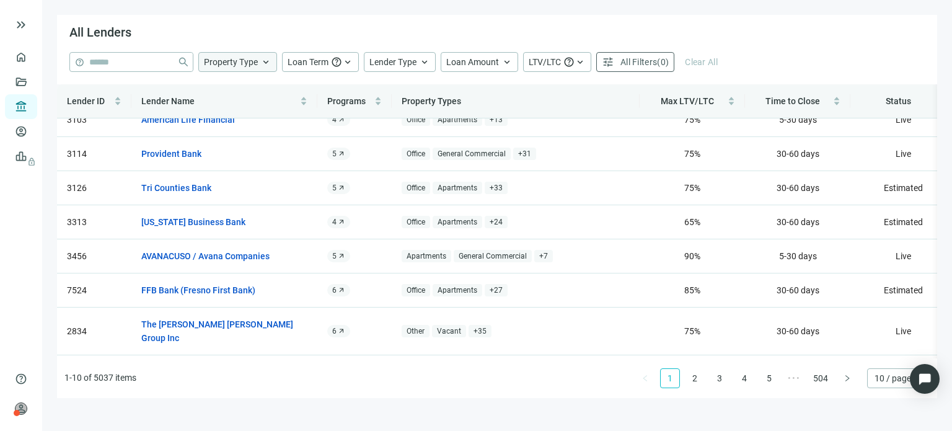
click at [253, 59] on span "Property Type" at bounding box center [231, 62] width 54 height 10
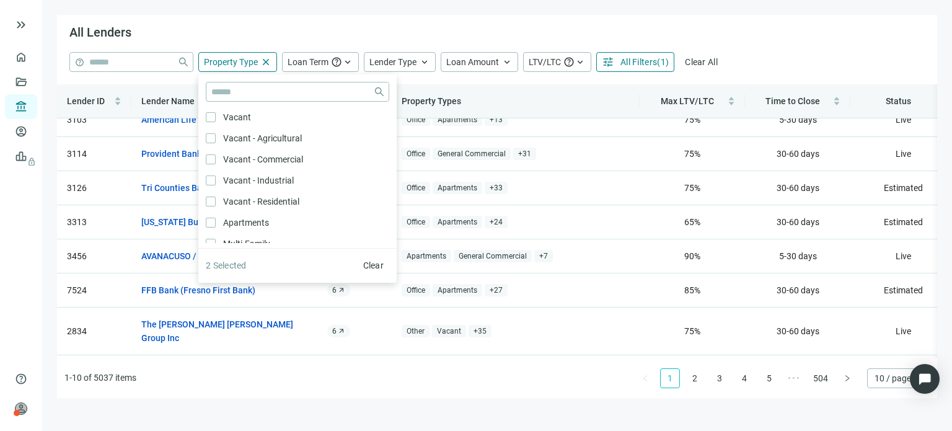
scroll to position [186, 0]
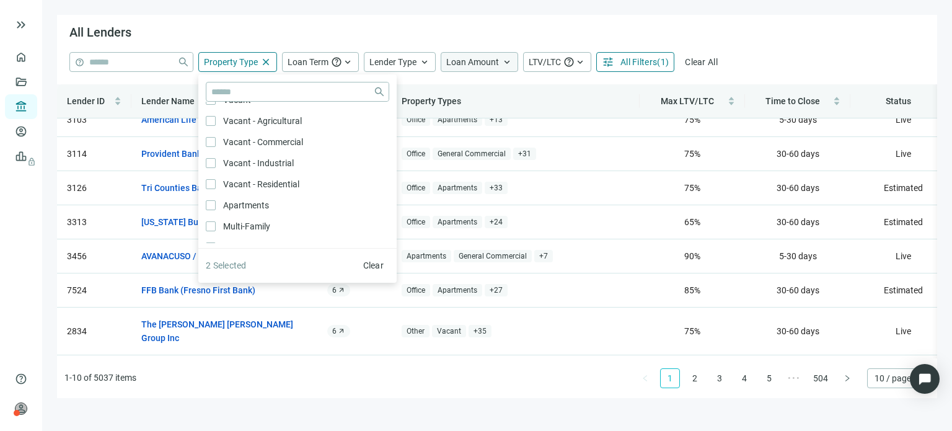
click at [501, 60] on span "keyboard_arrow_up" at bounding box center [506, 61] width 11 height 11
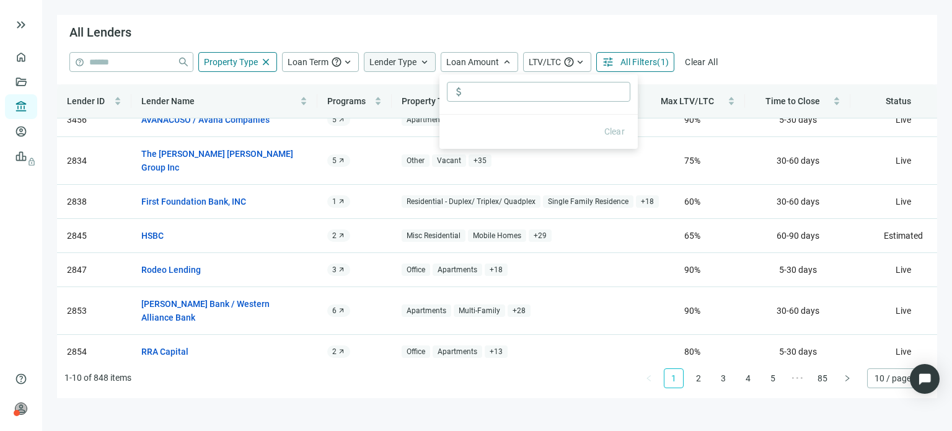
click at [427, 60] on span "keyboard_arrow_up" at bounding box center [424, 61] width 11 height 11
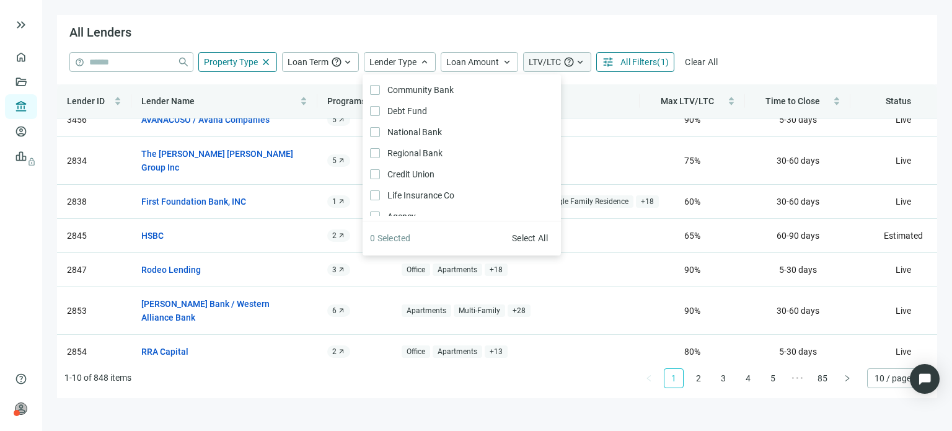
click at [578, 64] on span "keyboard_arrow_up" at bounding box center [579, 61] width 11 height 11
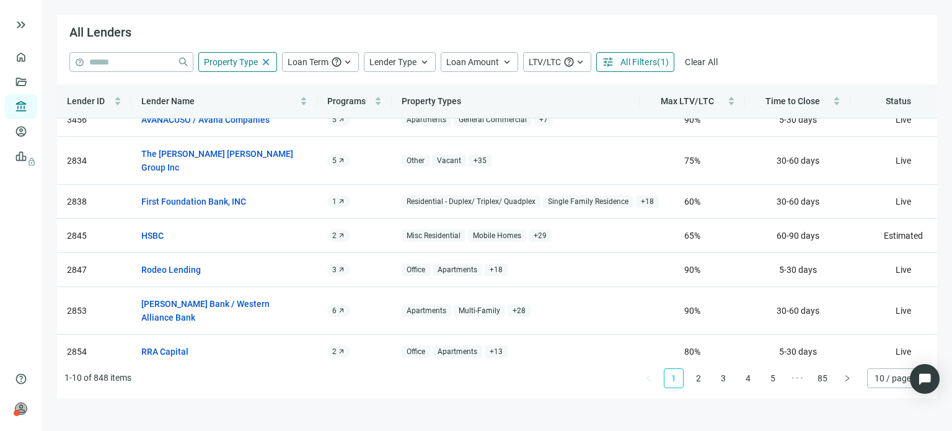
click at [751, 51] on div "All Lenders" at bounding box center [497, 33] width 880 height 37
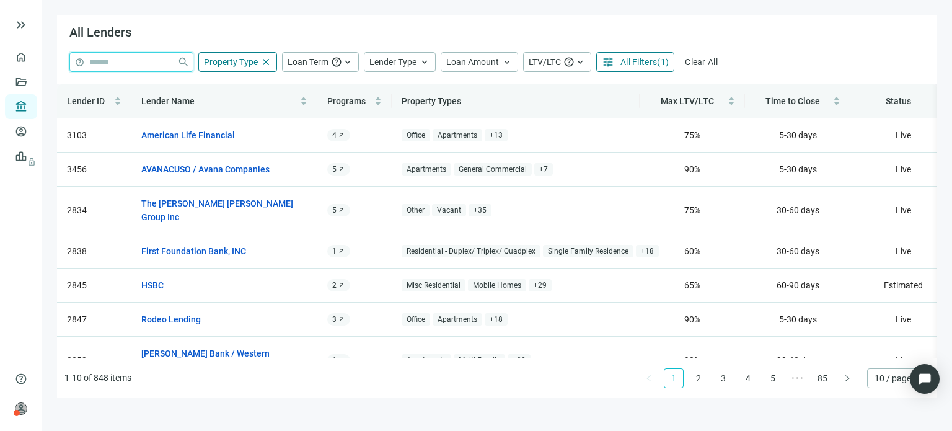
click at [123, 59] on input "search" at bounding box center [130, 62] width 83 height 19
click at [151, 32] on div "All Lenders" at bounding box center [497, 33] width 880 height 37
click at [622, 64] on span "All Filters" at bounding box center [638, 62] width 37 height 10
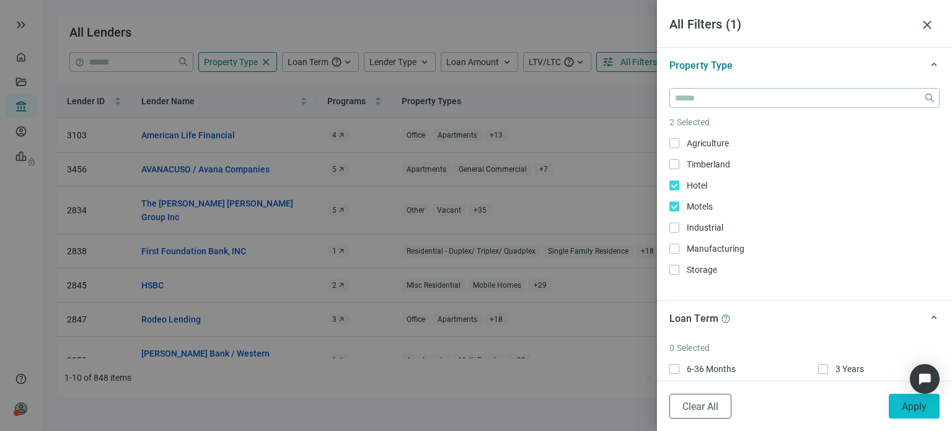
click at [912, 407] on span "Apply" at bounding box center [914, 406] width 25 height 12
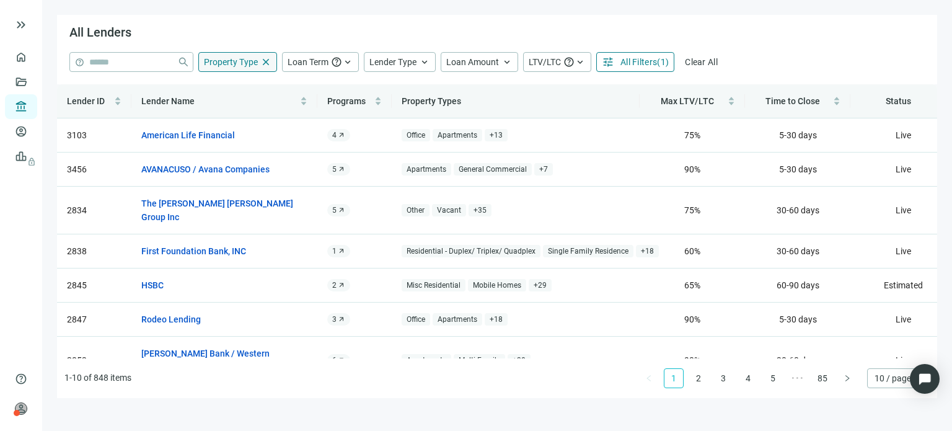
click at [252, 61] on span "Property Type" at bounding box center [231, 62] width 54 height 10
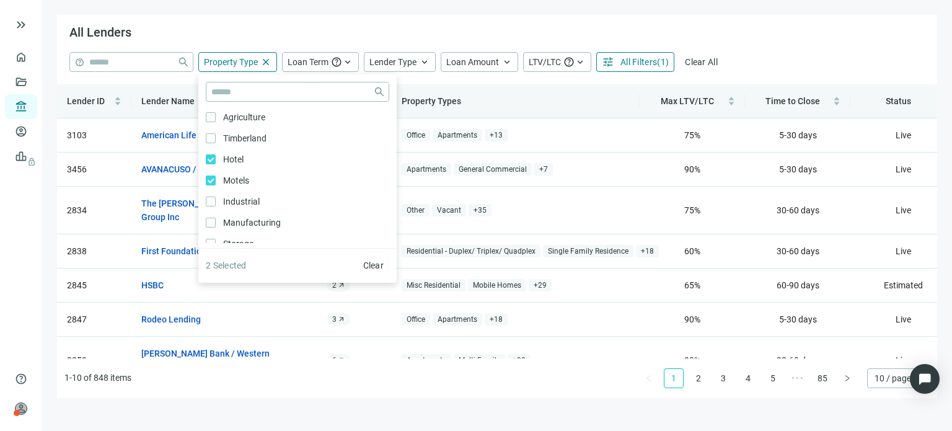
click at [185, 40] on div "All Lenders" at bounding box center [497, 33] width 880 height 37
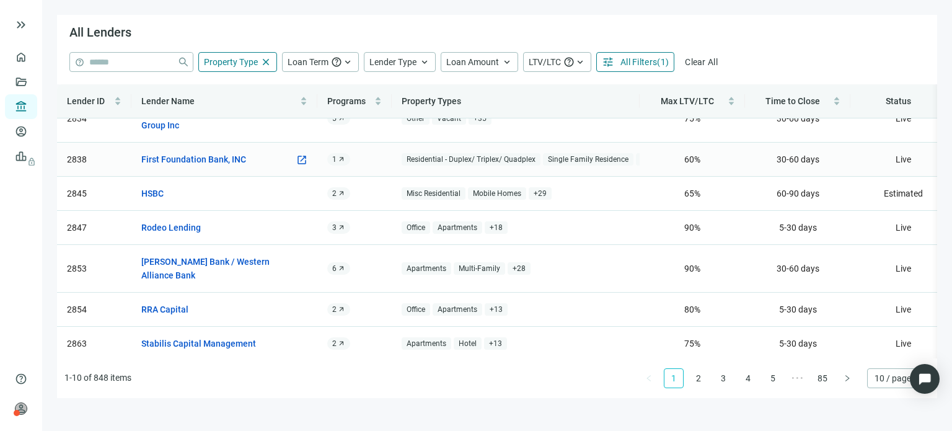
scroll to position [124, 0]
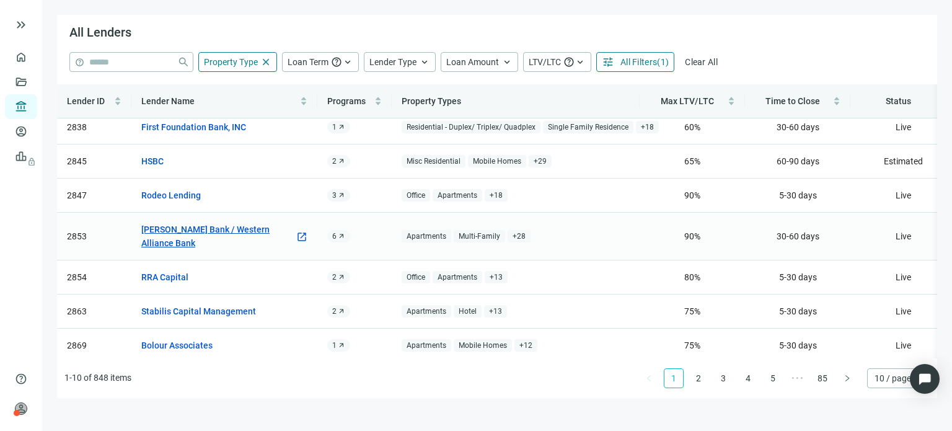
click at [207, 222] on link "Torrey Pines Bank / Western Alliance Bank" at bounding box center [218, 235] width 154 height 27
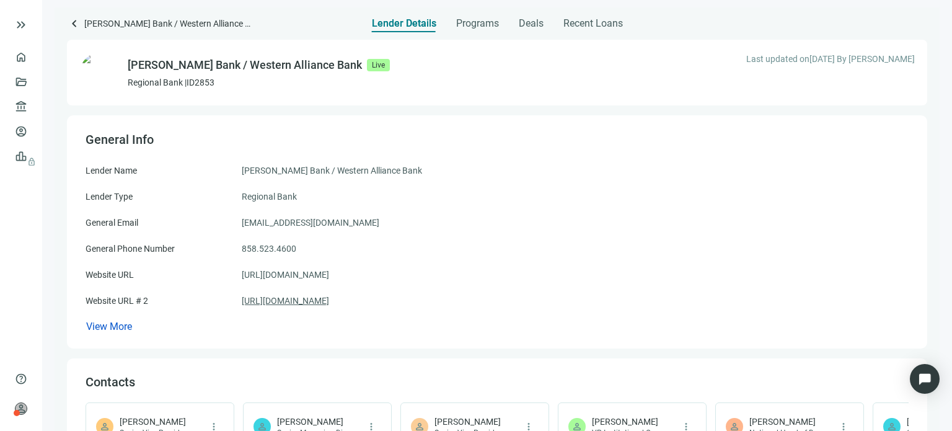
click at [310, 301] on link "https://westernalliancebancorporation.com/torrey-pines-bank" at bounding box center [285, 301] width 87 height 14
click at [71, 27] on span "keyboard_arrow_left" at bounding box center [74, 23] width 15 height 15
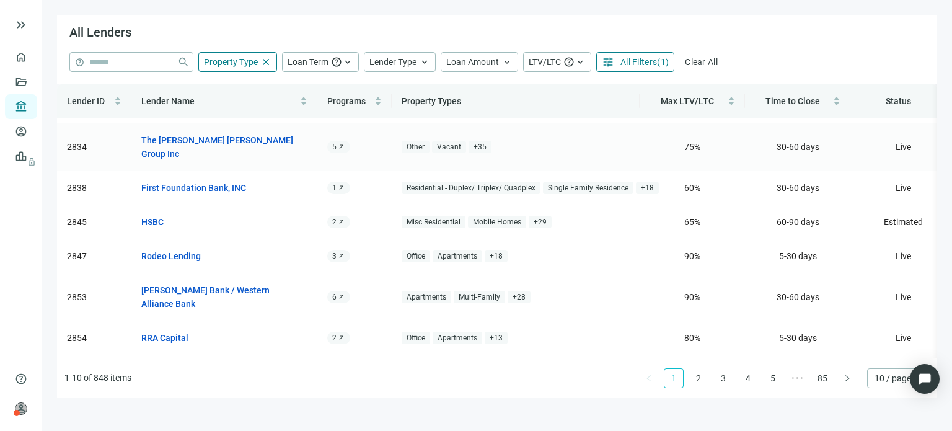
scroll to position [125, 0]
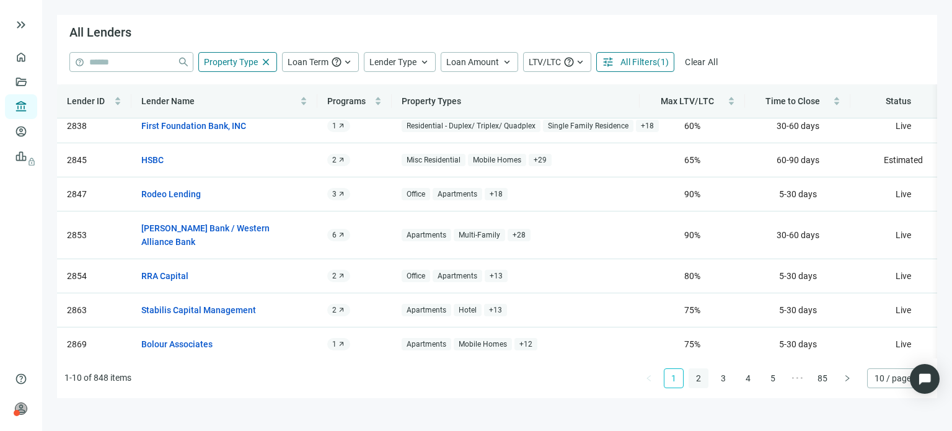
click at [698, 378] on link "2" at bounding box center [698, 378] width 19 height 19
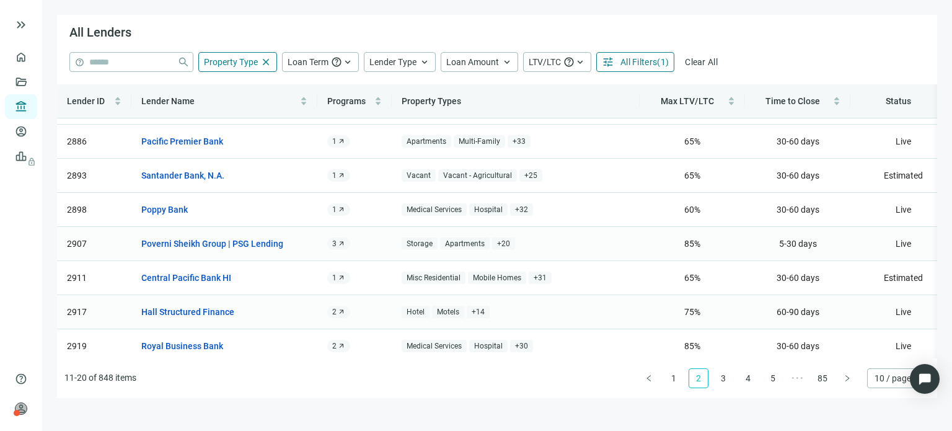
scroll to position [112, 0]
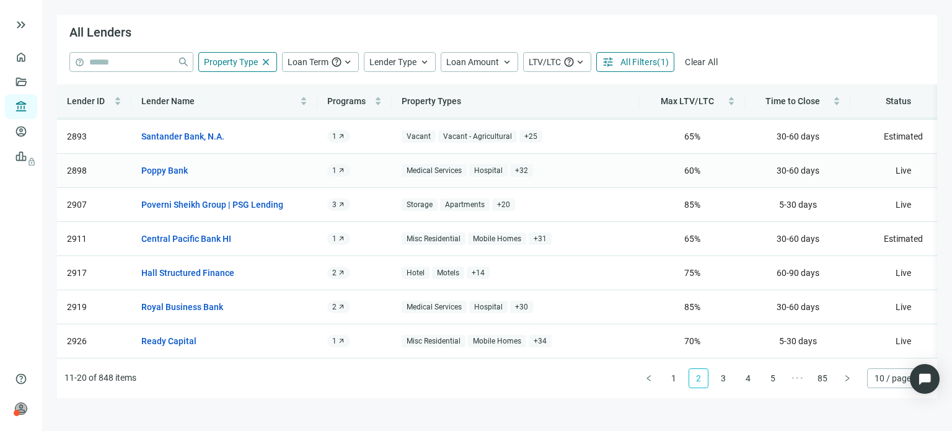
click at [521, 164] on span "+ 32" at bounding box center [521, 170] width 23 height 13
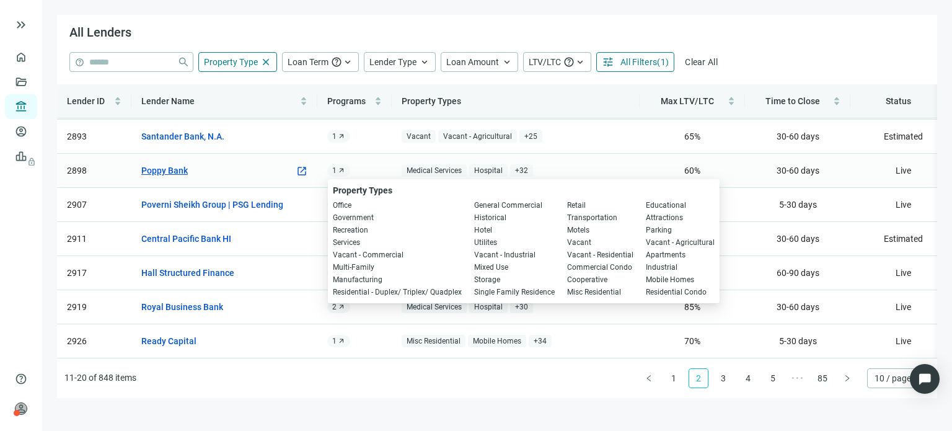
click at [172, 164] on link "Poppy Bank" at bounding box center [164, 171] width 46 height 14
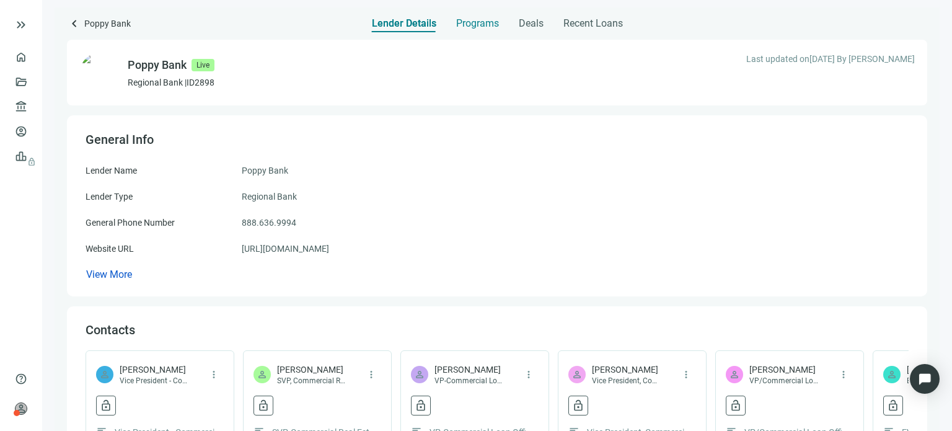
click at [467, 22] on span "Programs" at bounding box center [477, 23] width 43 height 12
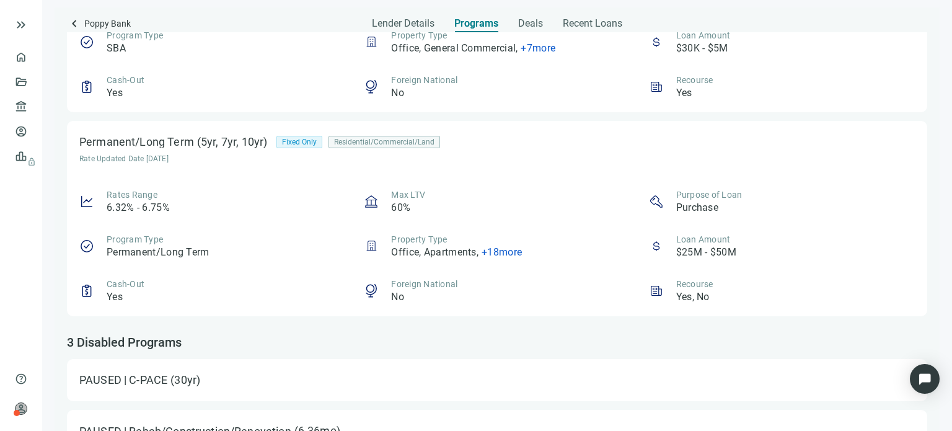
scroll to position [620, 0]
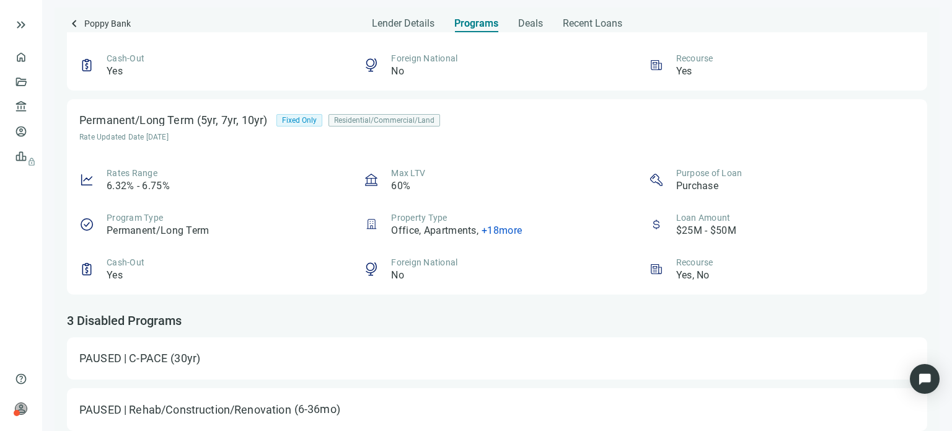
click at [491, 235] on span "+ 18 more" at bounding box center [501, 230] width 40 height 12
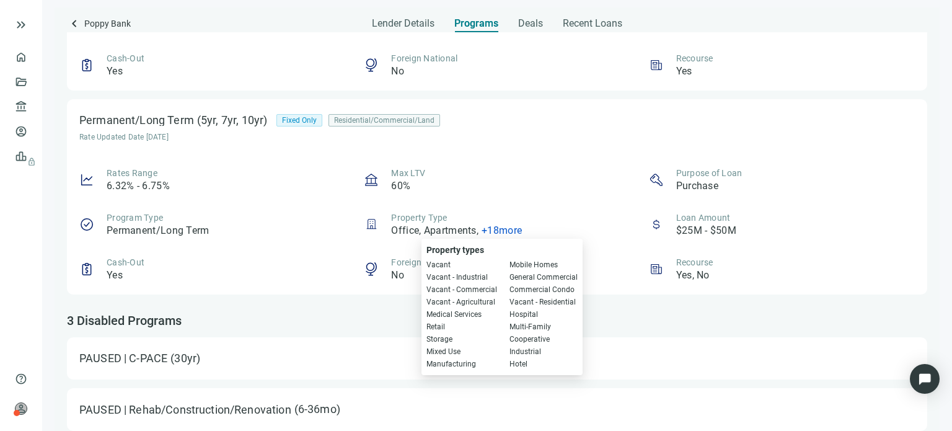
click at [500, 190] on div "Max LTV 60%" at bounding box center [497, 180] width 266 height 26
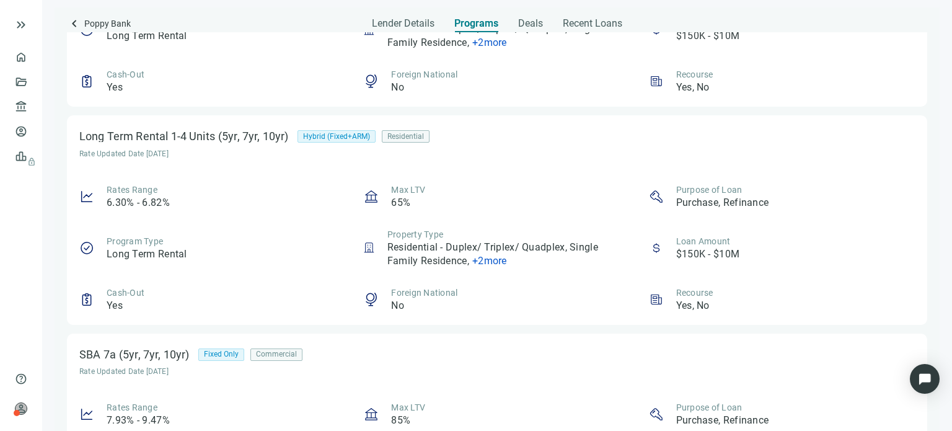
scroll to position [0, 0]
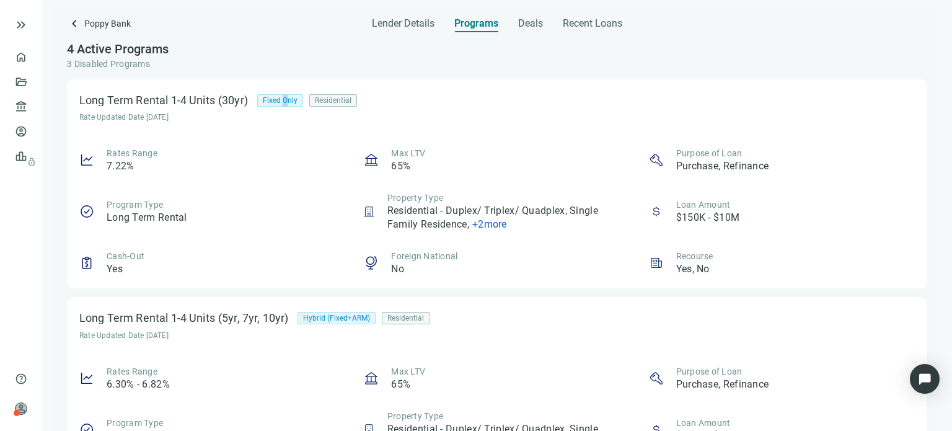
click at [285, 102] on span "Fixed Only" at bounding box center [280, 101] width 35 height 12
click at [379, 134] on div "Long Term Rental 1-4 Units (30yr) Fixed Only Residential Rate Updated Date 09.2…" at bounding box center [497, 183] width 860 height 209
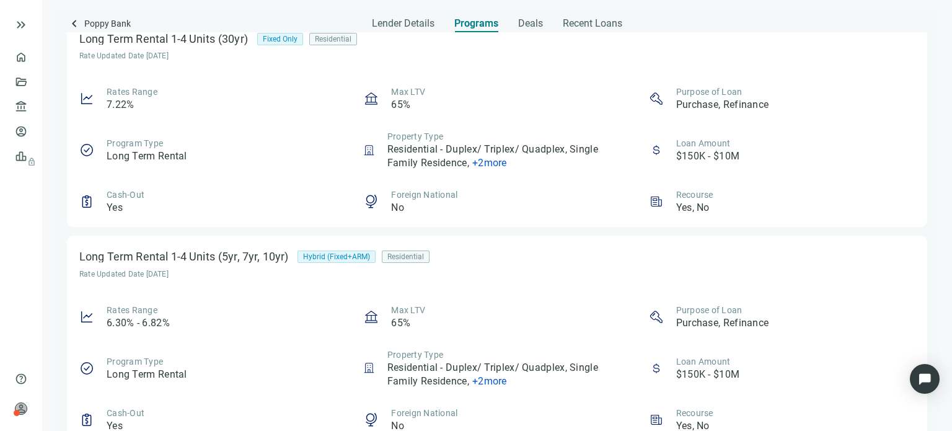
scroll to position [62, 0]
click at [527, 25] on span "Deals" at bounding box center [530, 23] width 25 height 12
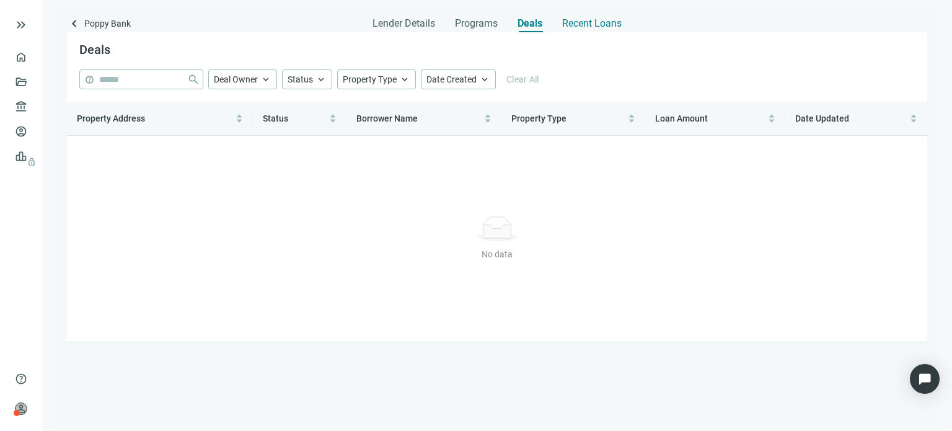
click at [587, 22] on span "Recent Loans" at bounding box center [591, 23] width 59 height 12
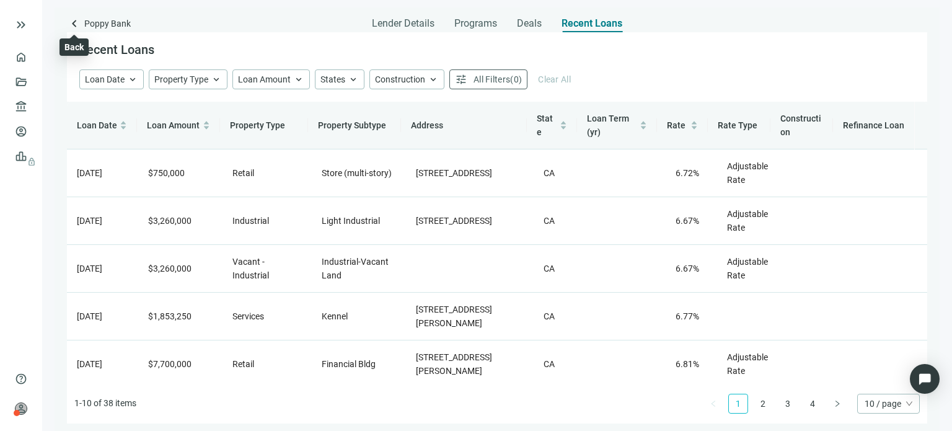
click at [75, 28] on span "keyboard_arrow_left" at bounding box center [74, 23] width 15 height 15
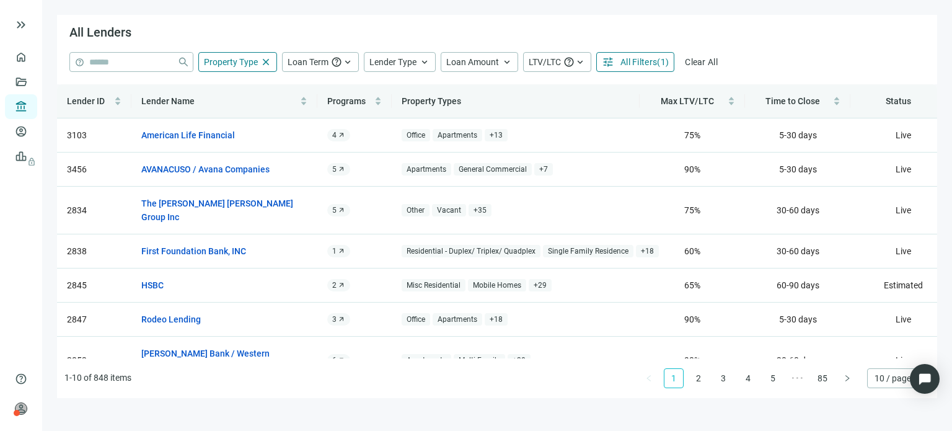
click at [75, 28] on div at bounding box center [53, 24] width 79 height 25
click at [253, 61] on span "Property Type" at bounding box center [231, 62] width 54 height 10
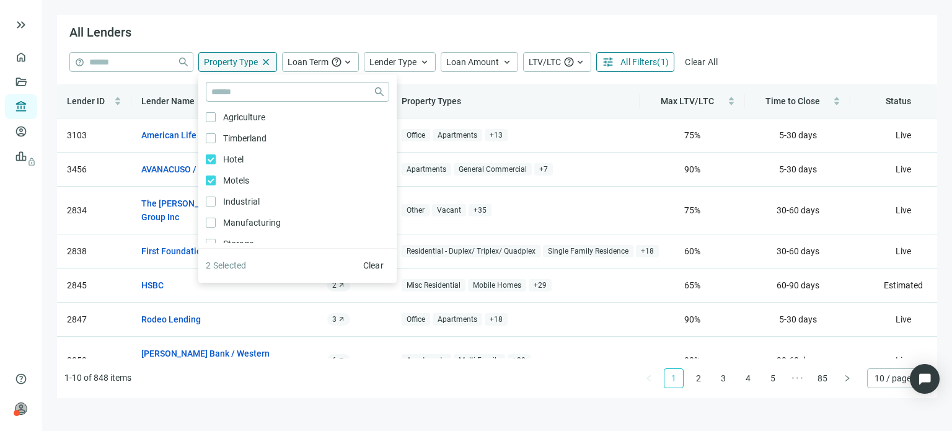
click at [253, 61] on span "Property Type" at bounding box center [231, 62] width 54 height 10
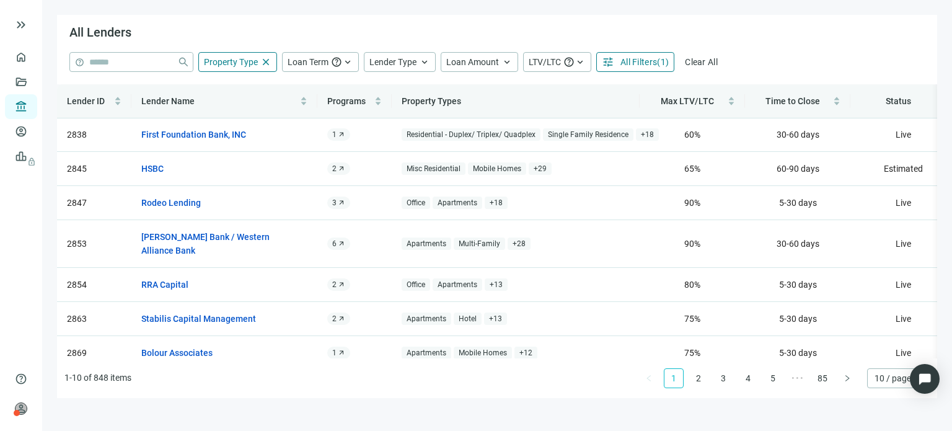
scroll to position [125, 0]
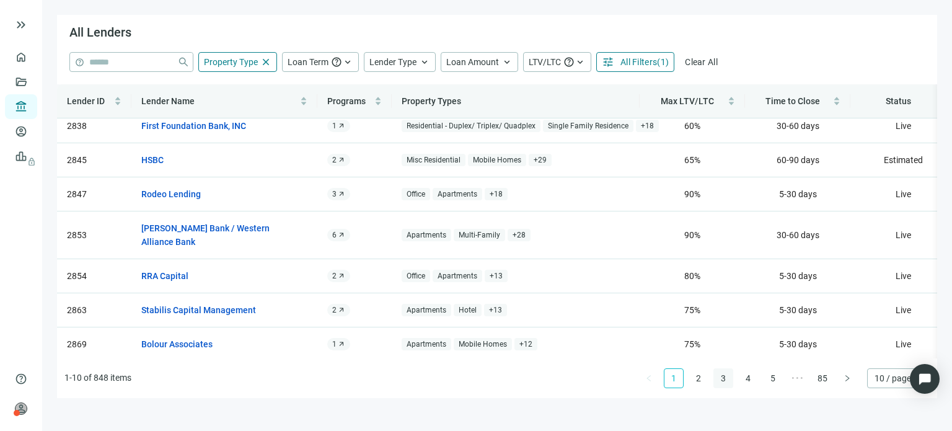
click at [723, 377] on link "3" at bounding box center [723, 378] width 19 height 19
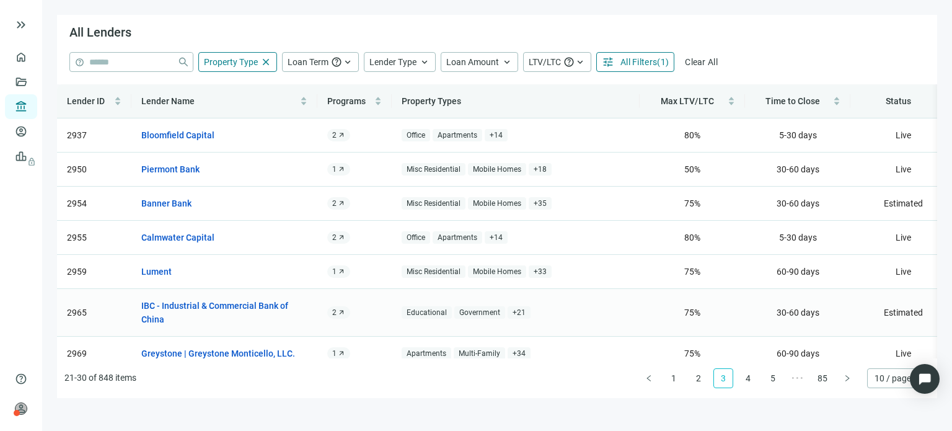
scroll to position [62, 0]
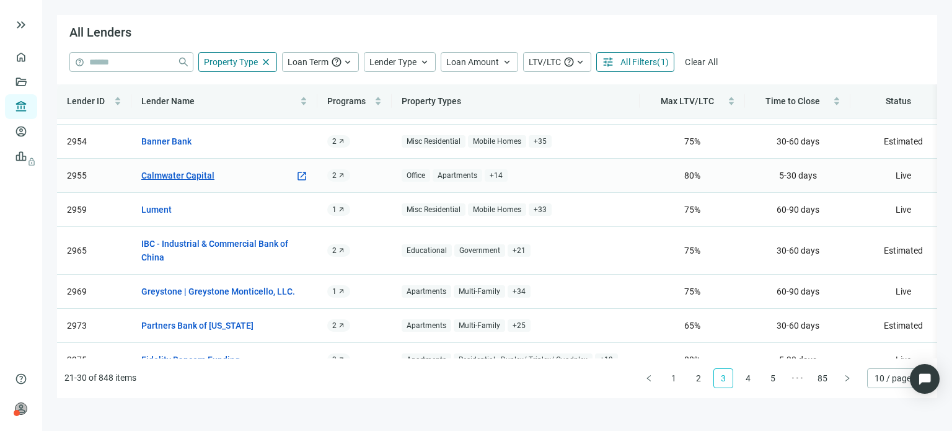
click at [204, 174] on link "Calmwater Capital" at bounding box center [177, 176] width 73 height 14
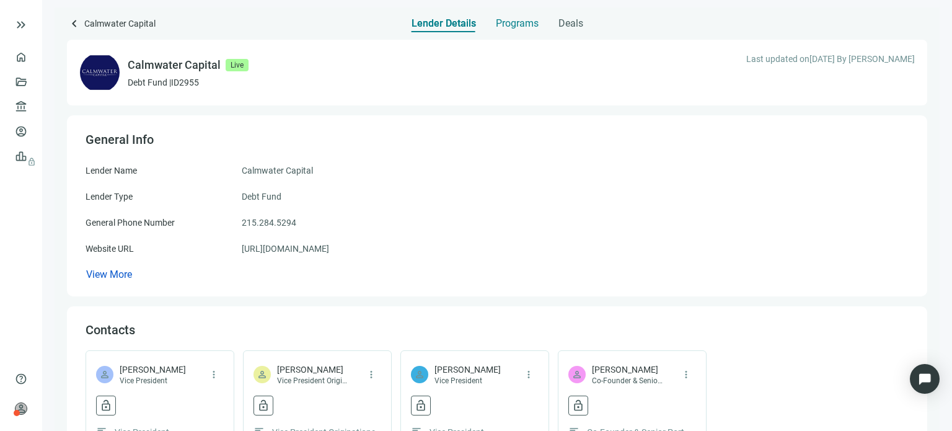
click at [503, 23] on span "Programs" at bounding box center [517, 23] width 43 height 12
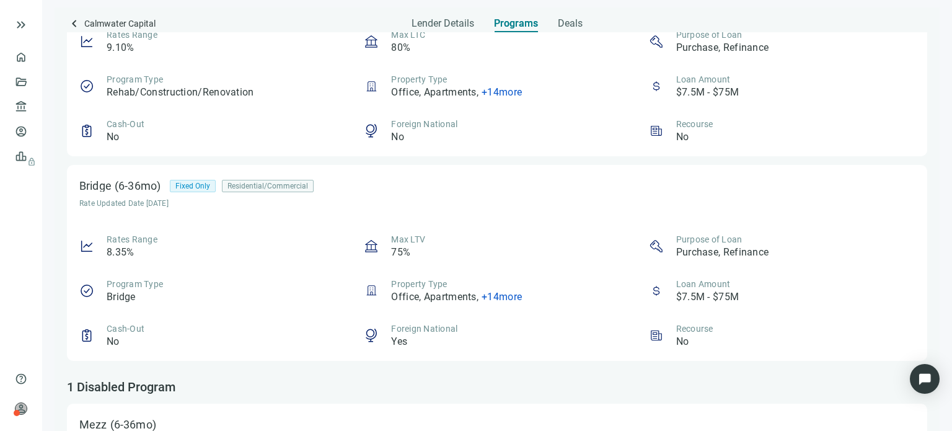
scroll to position [140, 0]
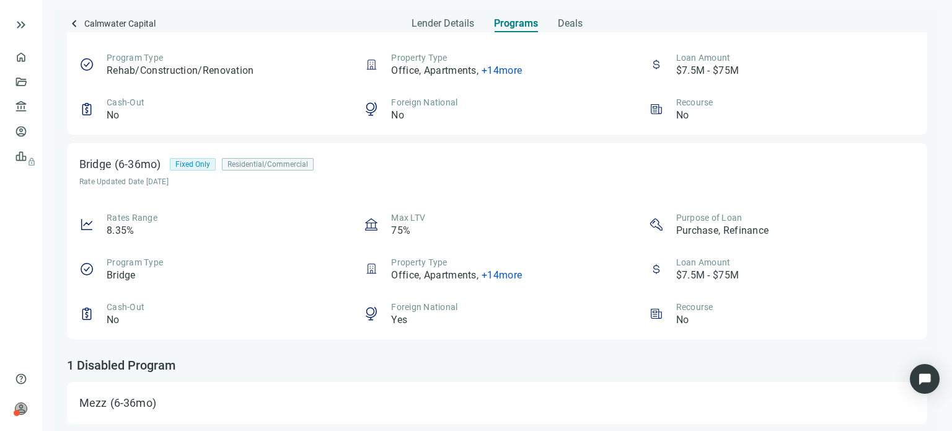
click at [486, 277] on span "+ 14 more" at bounding box center [501, 275] width 40 height 12
click at [486, 234] on div "Max LTV 75%" at bounding box center [497, 224] width 266 height 26
click at [493, 278] on span "+ 14 more" at bounding box center [501, 275] width 40 height 12
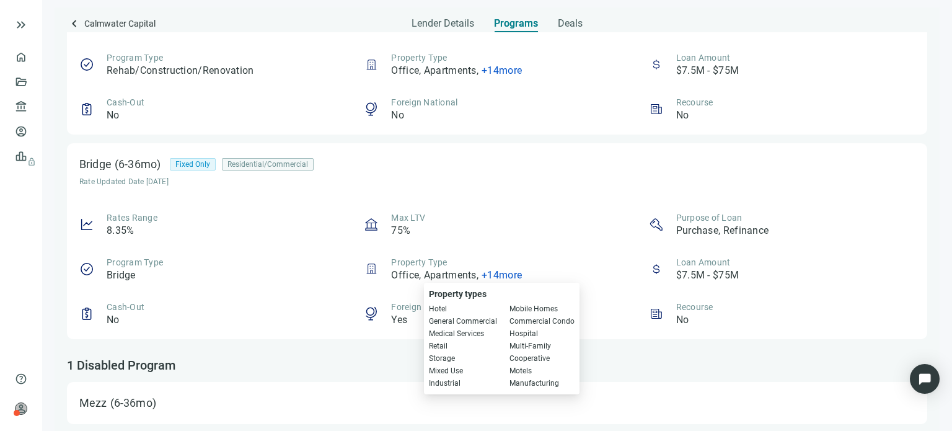
click at [493, 247] on div "Rates Range 8.35% Max LTV 75% Purpose of Loan Purchase, Refinance Program Type …" at bounding box center [496, 268] width 835 height 115
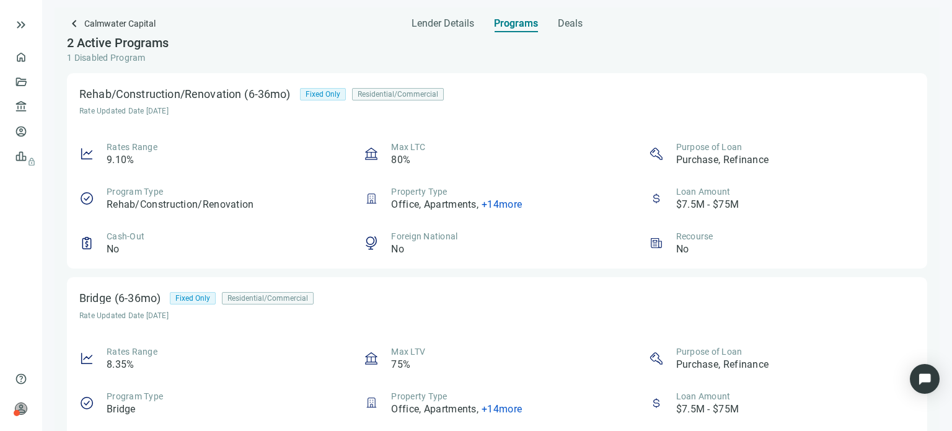
scroll to position [0, 0]
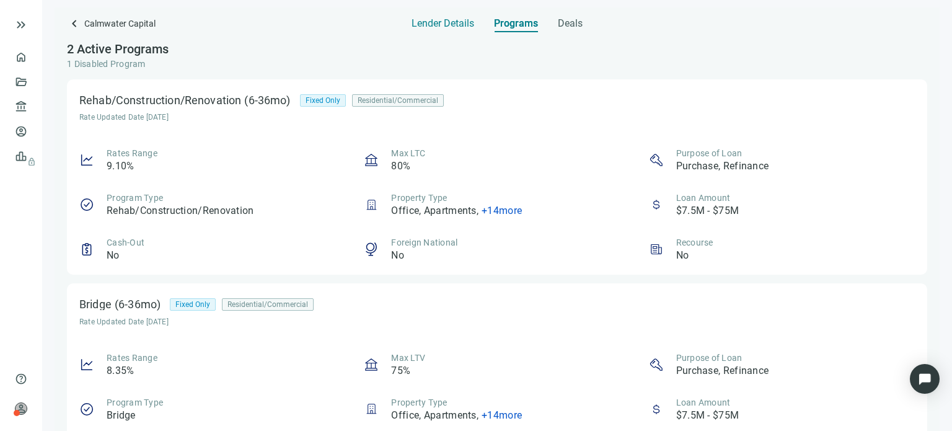
click at [441, 25] on span "Lender Details" at bounding box center [442, 23] width 63 height 12
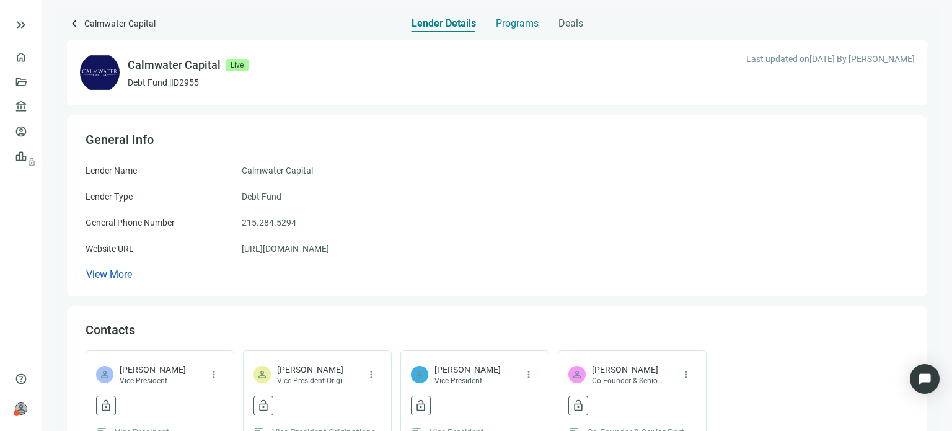
click at [499, 20] on span "Programs" at bounding box center [517, 23] width 43 height 12
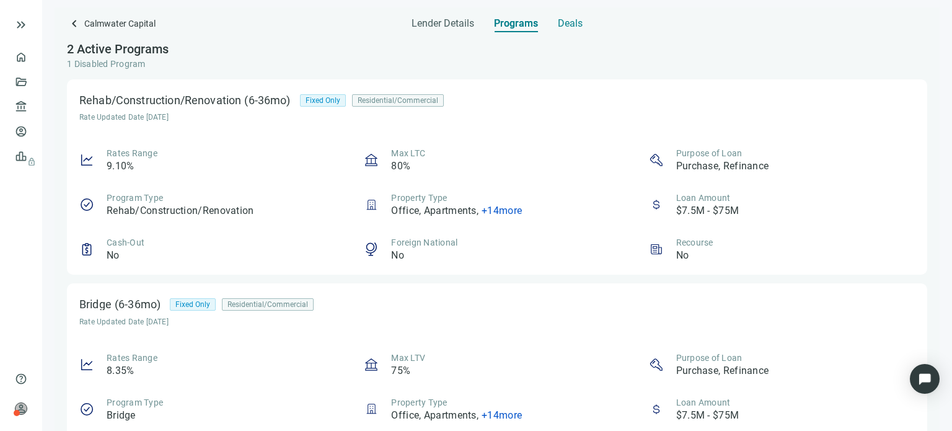
click at [560, 25] on span "Deals" at bounding box center [570, 23] width 25 height 12
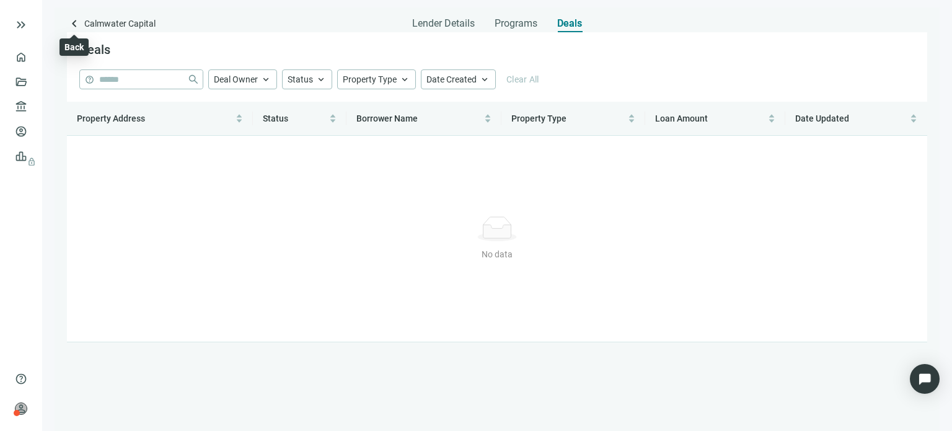
click at [72, 24] on span "keyboard_arrow_left" at bounding box center [74, 23] width 15 height 15
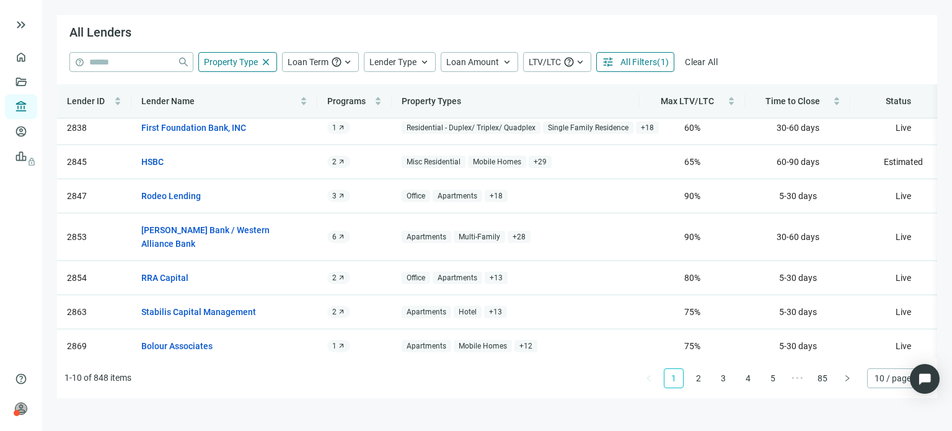
scroll to position [125, 0]
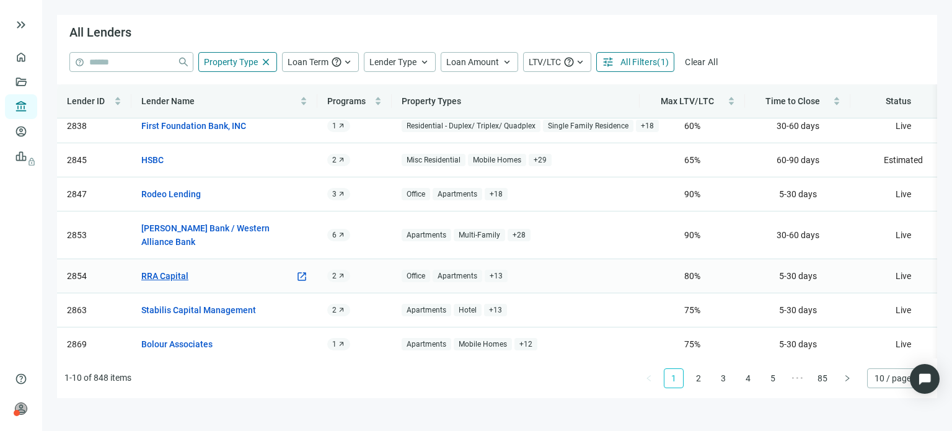
click at [178, 269] on link "RRA Capital" at bounding box center [164, 276] width 47 height 14
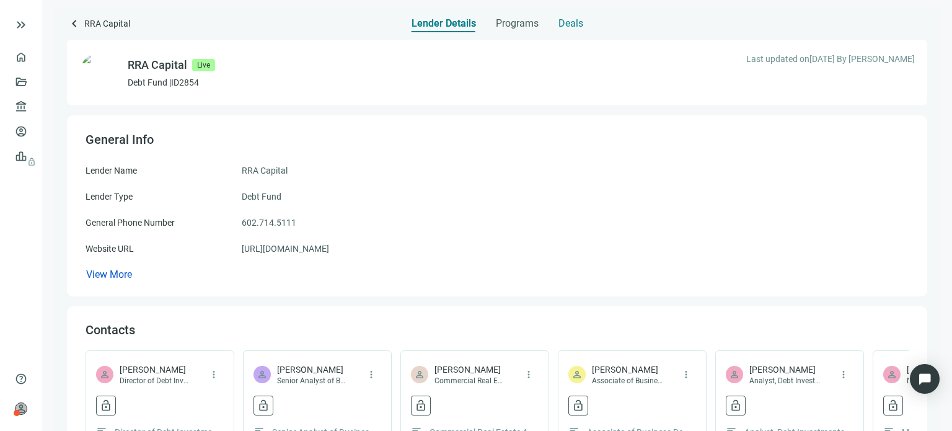
click at [569, 22] on span "Deals" at bounding box center [570, 23] width 25 height 12
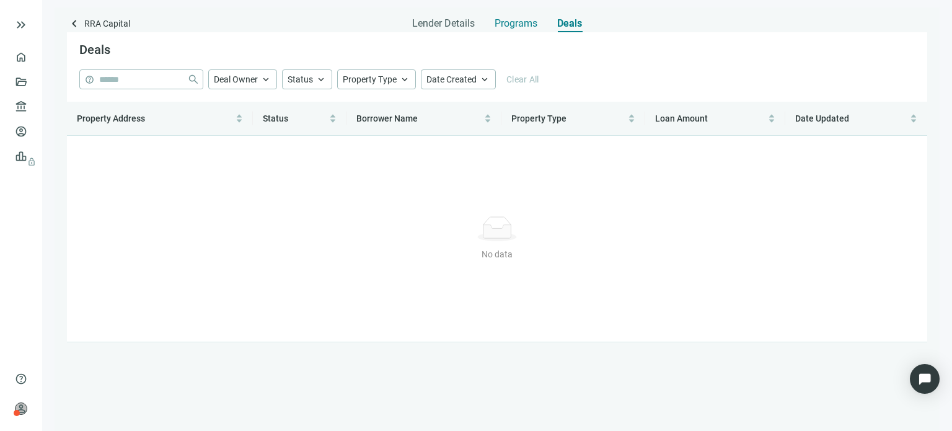
click at [531, 24] on span "Programs" at bounding box center [515, 23] width 43 height 12
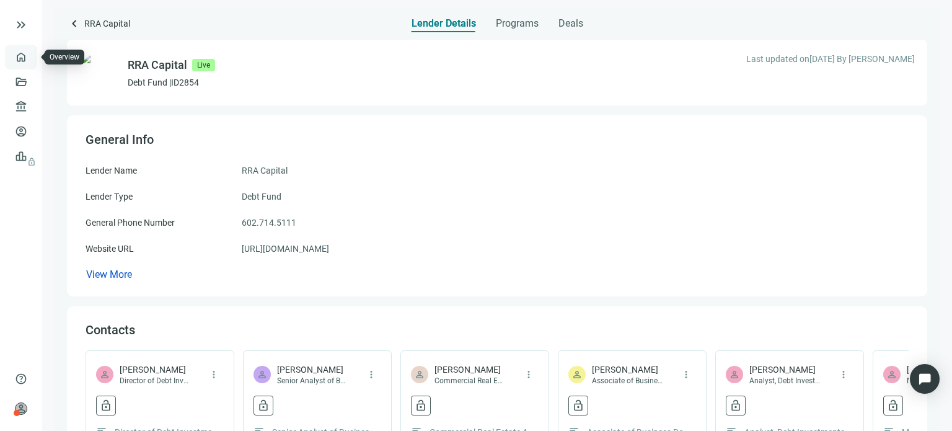
click at [31, 56] on link "Overview" at bounding box center [49, 57] width 37 height 10
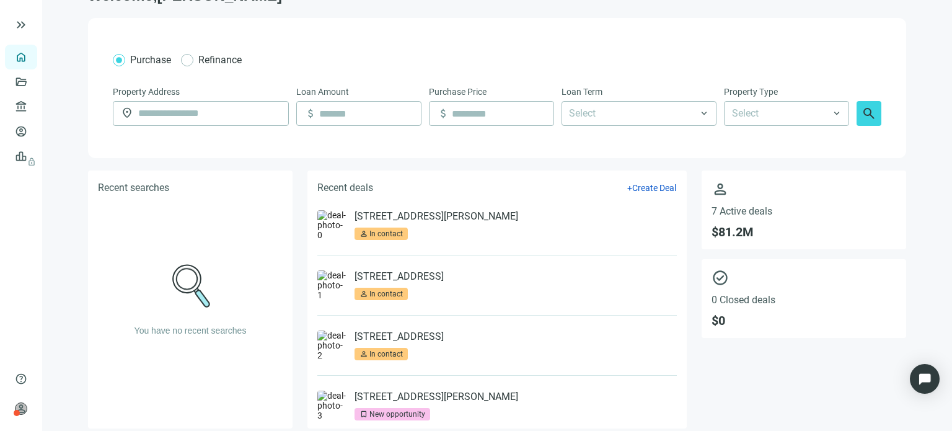
scroll to position [42, 0]
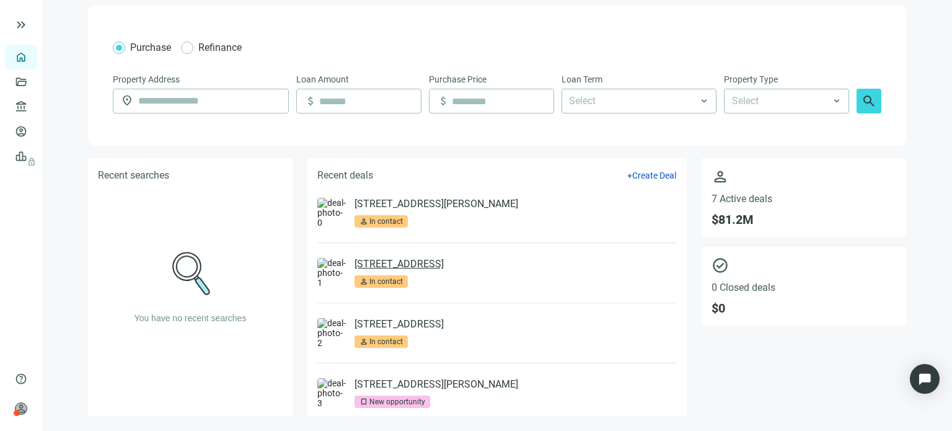
click at [374, 262] on link "7149 Trail Lake Dr, Fort Worth, TX 76133" at bounding box center [398, 264] width 89 height 12
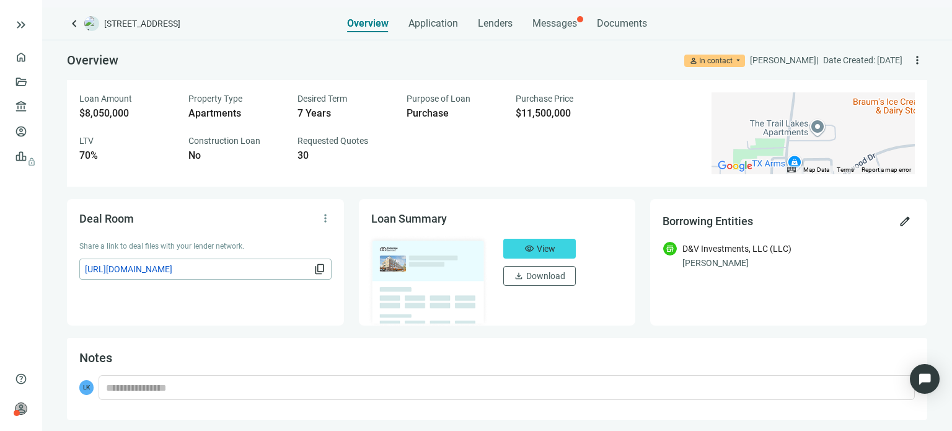
click at [285, 266] on span "https://dealroom.loanbase.com/deal-documents/q1AcnCVVp2KugZmbgacXtBA699lTfkoFCG…" at bounding box center [198, 269] width 226 height 14
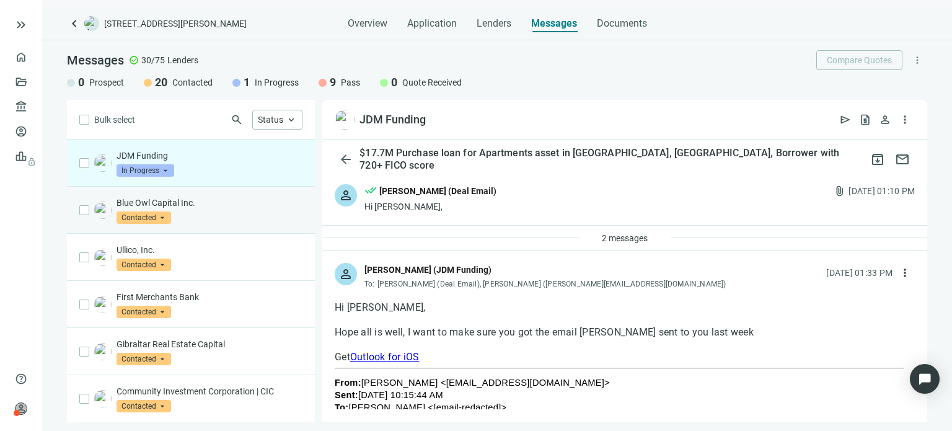
click at [174, 207] on p "Blue Owl Capital Inc." at bounding box center [209, 202] width 186 height 12
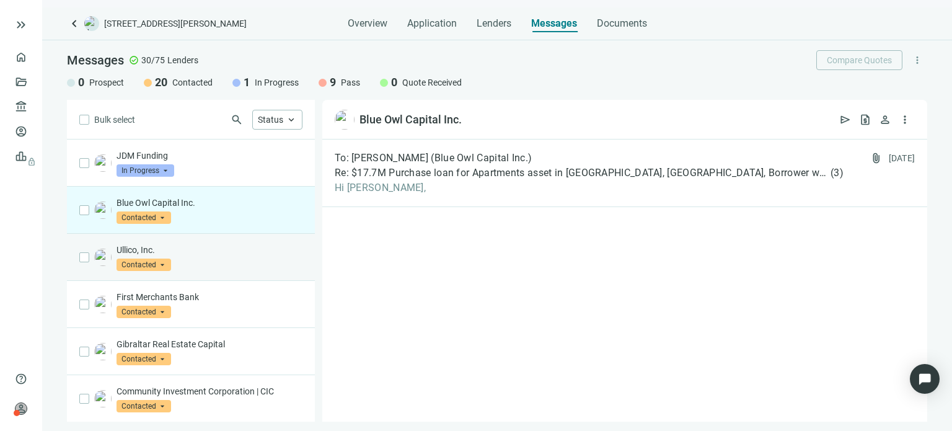
click at [144, 252] on p "Ullico, Inc." at bounding box center [209, 250] width 186 height 12
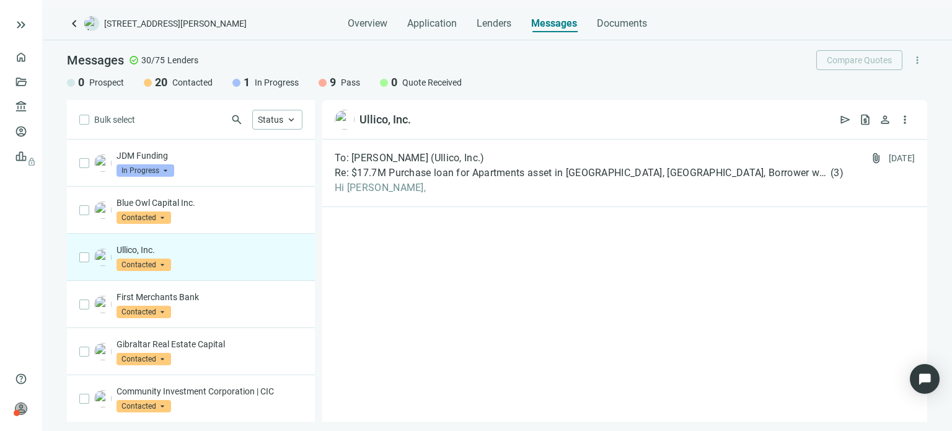
scroll to position [62, 0]
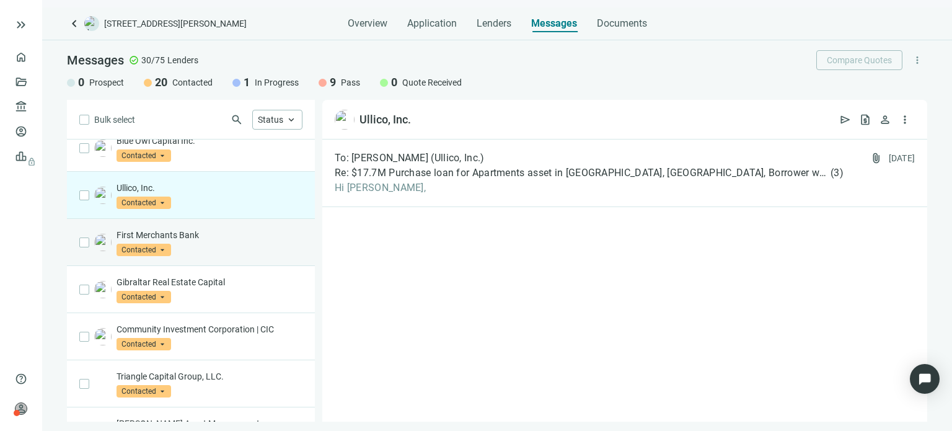
click at [142, 233] on p "First Merchants Bank" at bounding box center [209, 235] width 186 height 12
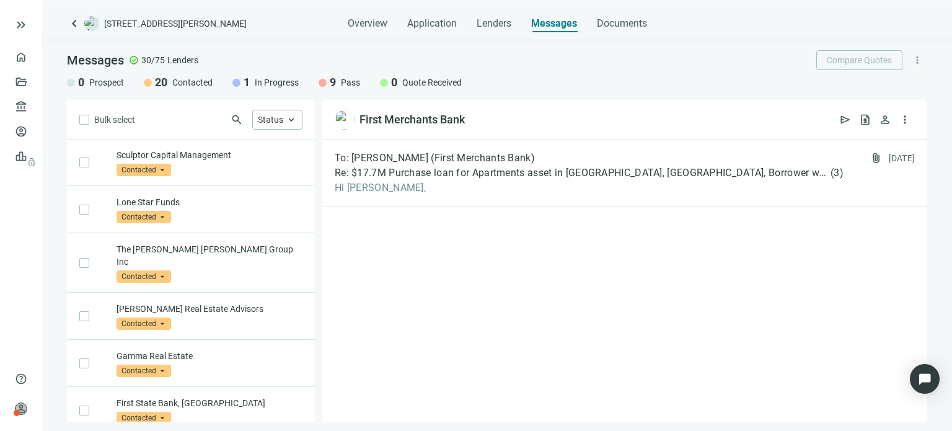
scroll to position [682, 0]
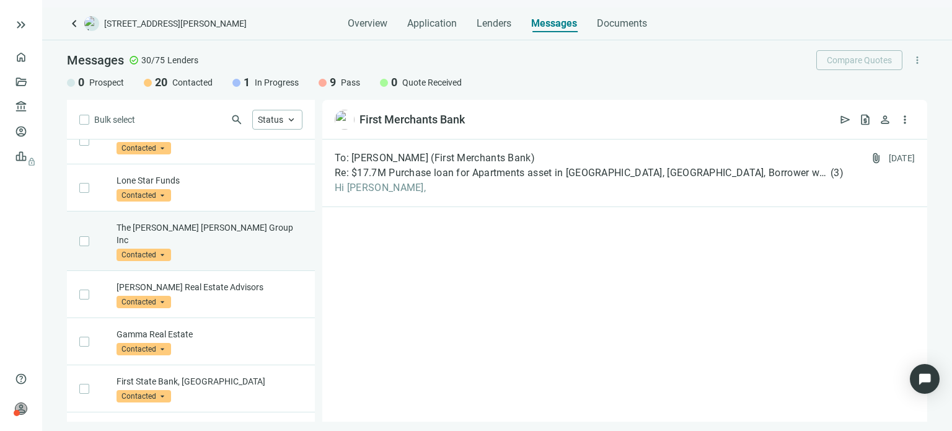
click at [143, 237] on p "The [PERSON_NAME] [PERSON_NAME] Group Inc" at bounding box center [209, 233] width 186 height 25
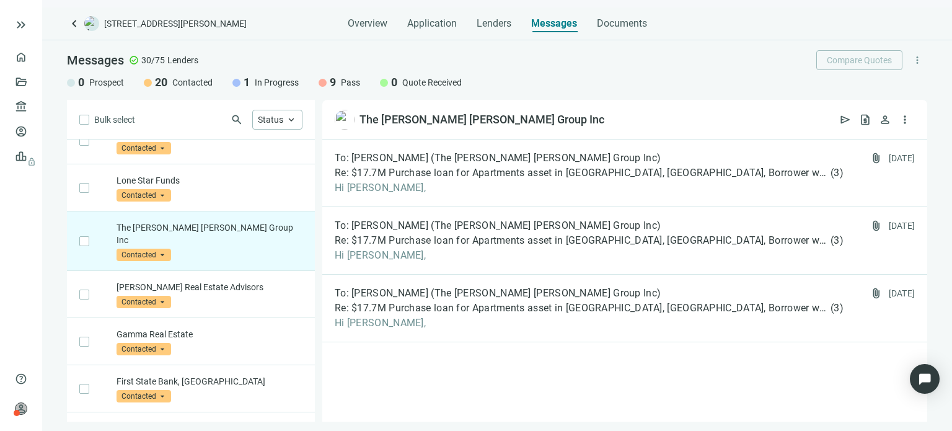
scroll to position [709, 0]
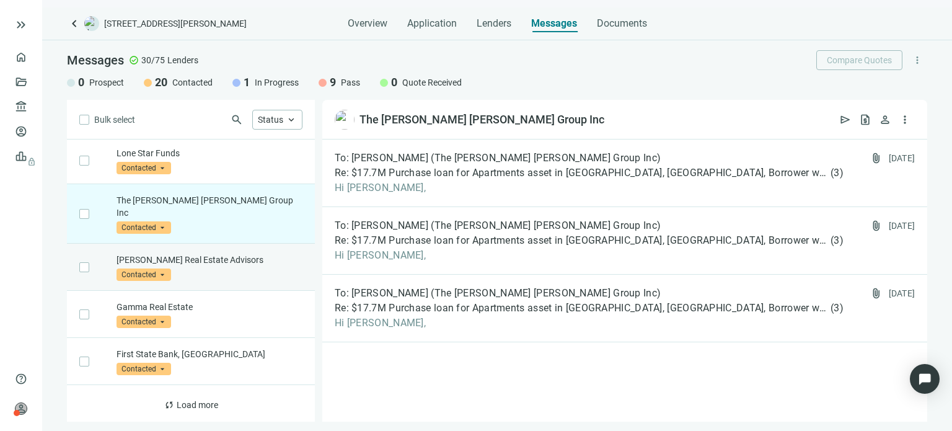
click at [144, 257] on p "[PERSON_NAME] Real Estate Advisors" at bounding box center [209, 259] width 186 height 12
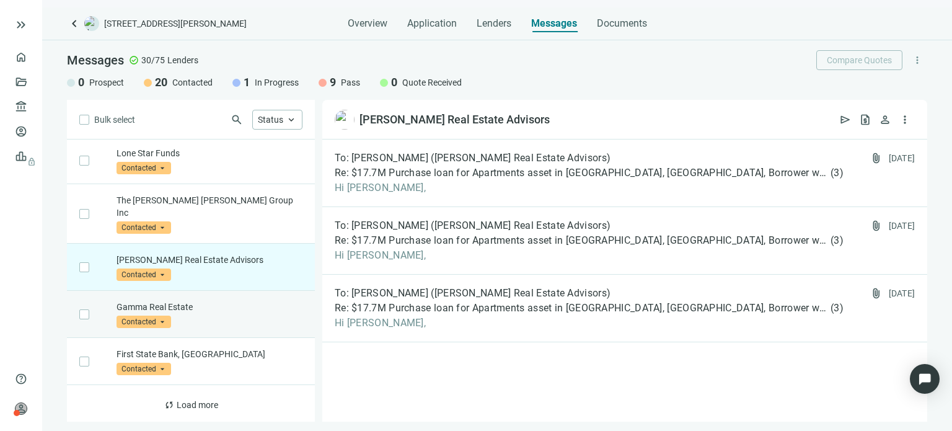
click at [143, 304] on p "Gamma Real Estate" at bounding box center [209, 307] width 186 height 12
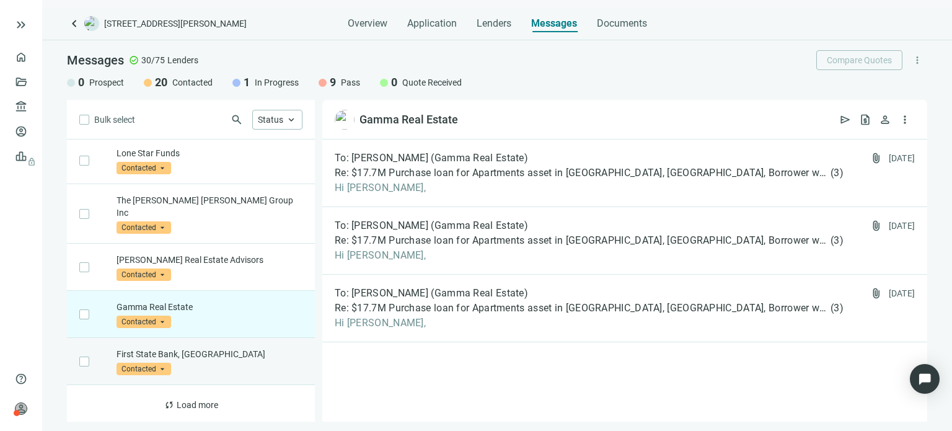
click at [138, 351] on p "First State Bank, [GEOGRAPHIC_DATA]" at bounding box center [209, 354] width 186 height 12
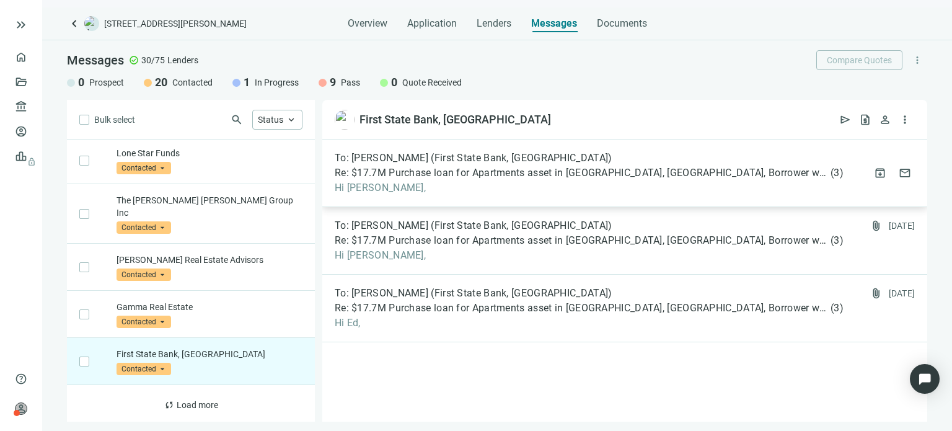
click at [346, 189] on span "Hi [PERSON_NAME]," at bounding box center [589, 188] width 509 height 12
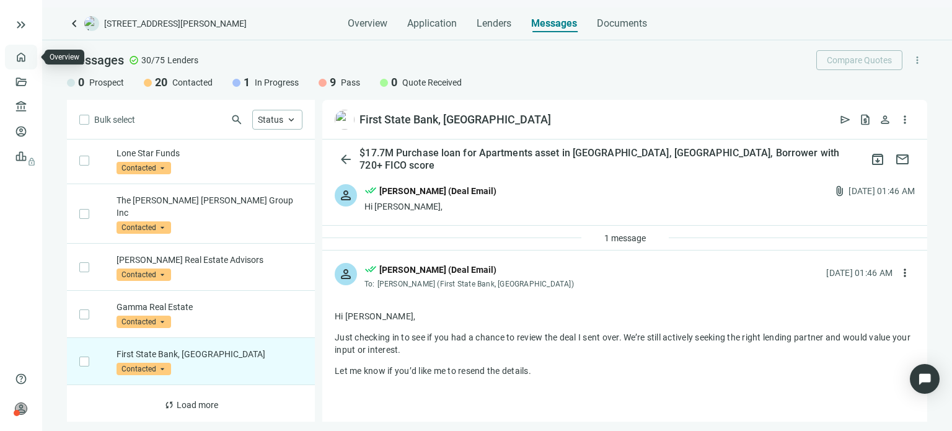
click at [31, 56] on link "Overview" at bounding box center [49, 57] width 37 height 10
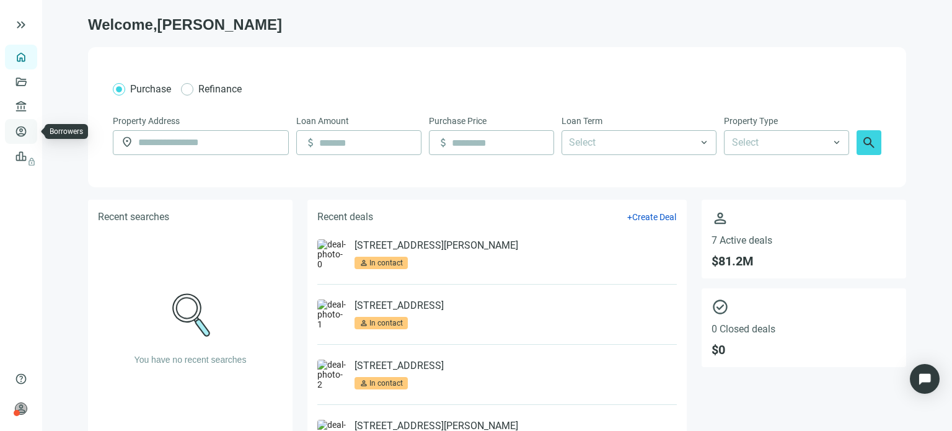
click at [31, 129] on link "Borrowers" at bounding box center [51, 131] width 40 height 10
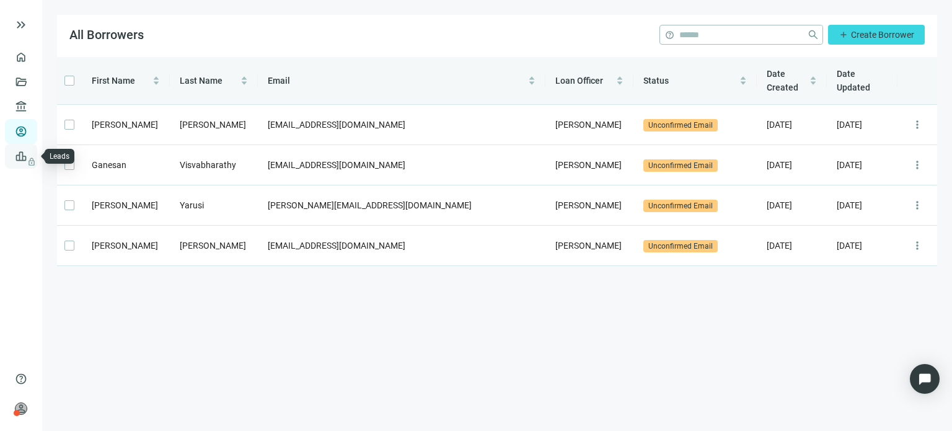
click at [19, 156] on span "lock" at bounding box center [22, 156] width 10 height 10
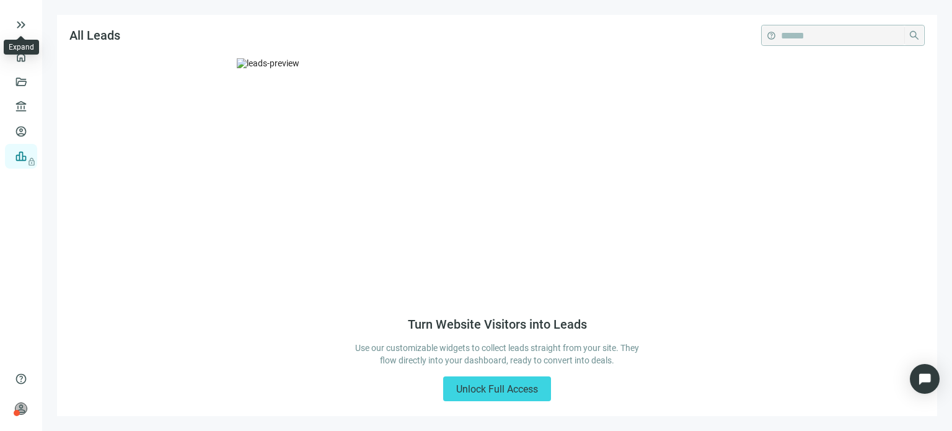
drag, startPoint x: 24, startPoint y: 17, endPoint x: 22, endPoint y: 25, distance: 8.2
click at [23, 22] on span "keyboard_double_arrow_right" at bounding box center [21, 24] width 15 height 15
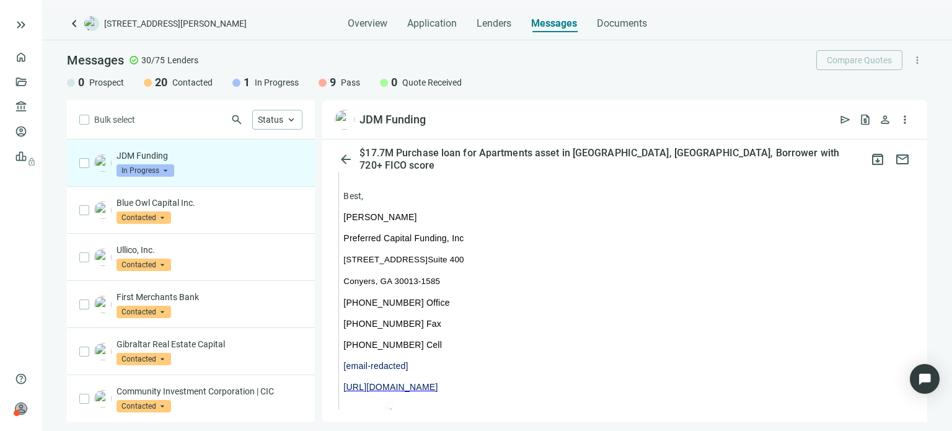
scroll to position [905, 0]
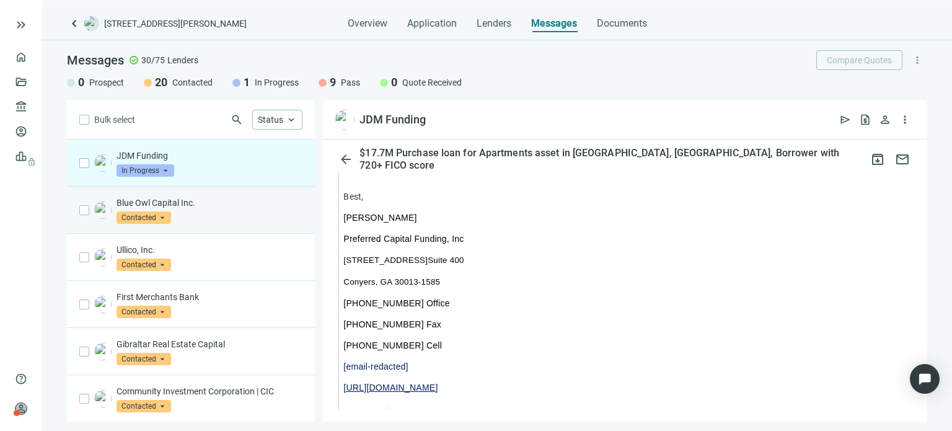
click at [159, 200] on p "Blue Owl Capital Inc." at bounding box center [209, 202] width 186 height 12
